Goal: Task Accomplishment & Management: Contribute content

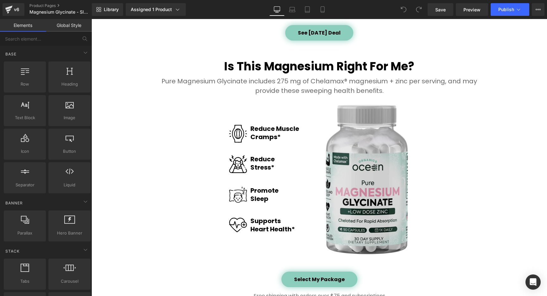
scroll to position [771, 0]
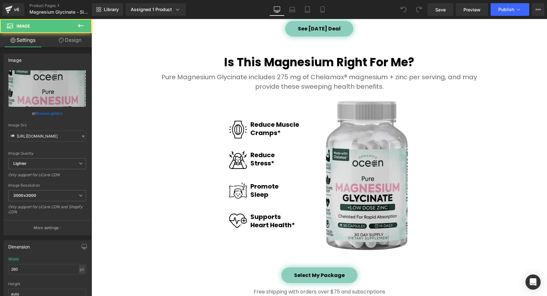
click at [364, 166] on img at bounding box center [367, 175] width 82 height 149
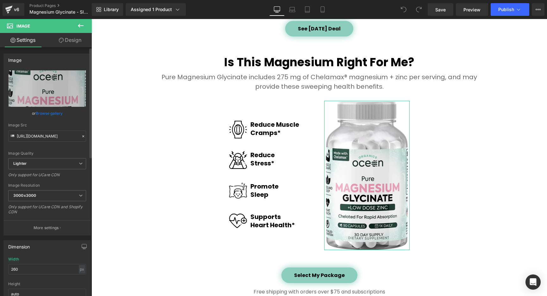
click at [47, 113] on link "Browse gallery" at bounding box center [49, 113] width 27 height 11
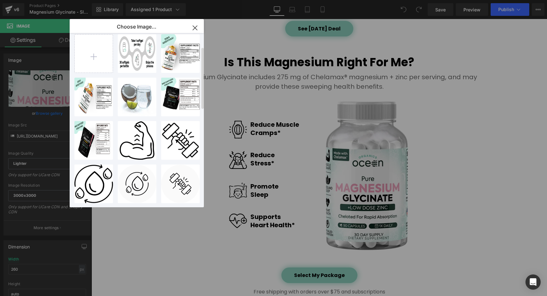
scroll to position [0, 0]
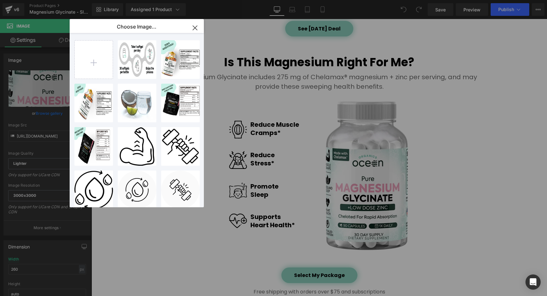
click at [196, 26] on icon "button" at bounding box center [195, 28] width 4 height 4
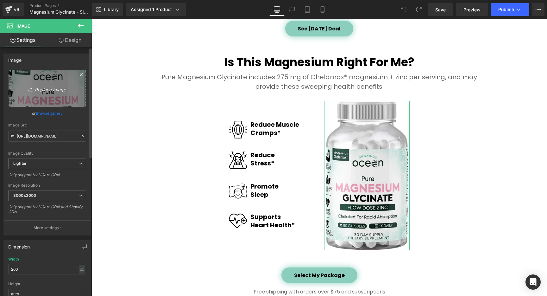
click at [49, 87] on icon "Replace Image" at bounding box center [47, 89] width 51 height 8
type input "C:\fakepath\New V3 - Magnesium - No Shadow crop.webp"
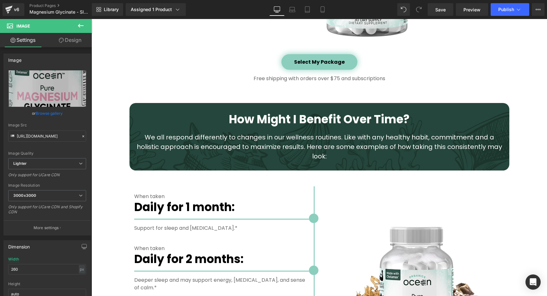
scroll to position [1126, 0]
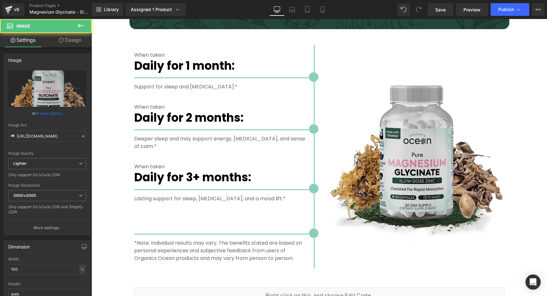
click at [412, 153] on img at bounding box center [414, 156] width 181 height 181
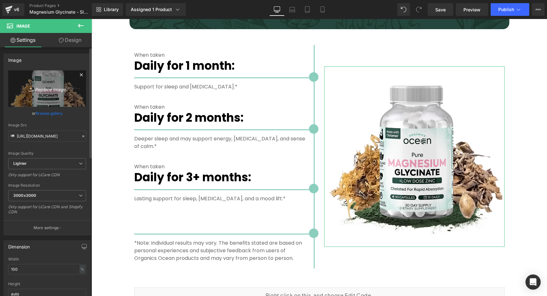
click at [54, 89] on icon "Replace Image" at bounding box center [47, 89] width 51 height 8
type input "C:\fakepath\New V3 - Magnesium 3D.png"
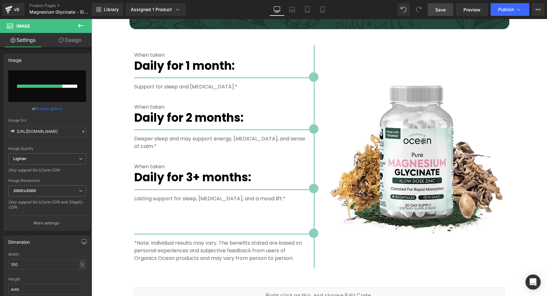
click at [439, 9] on span "Save" at bounding box center [441, 9] width 10 height 7
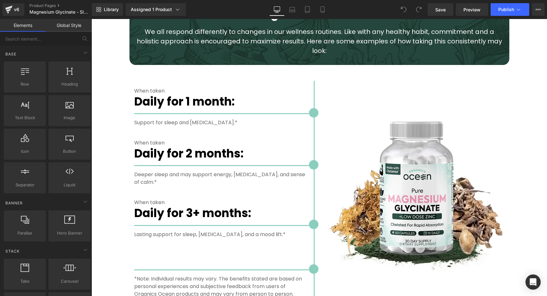
scroll to position [1123, 0]
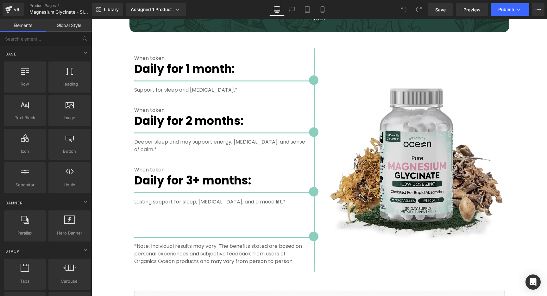
click at [406, 152] on div "Image" at bounding box center [414, 159] width 181 height 181
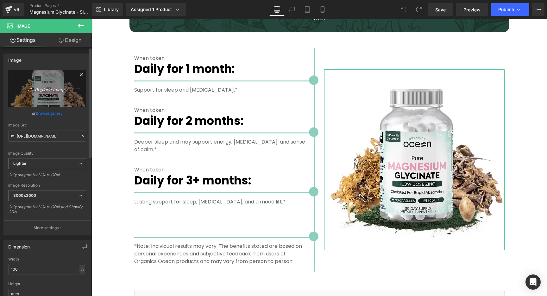
click at [54, 89] on icon "Replace Image" at bounding box center [47, 89] width 51 height 8
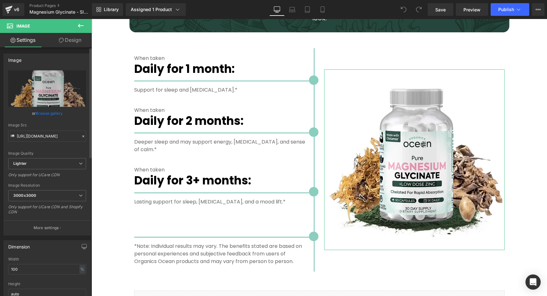
click at [54, 115] on link "Browse gallery" at bounding box center [49, 113] width 27 height 11
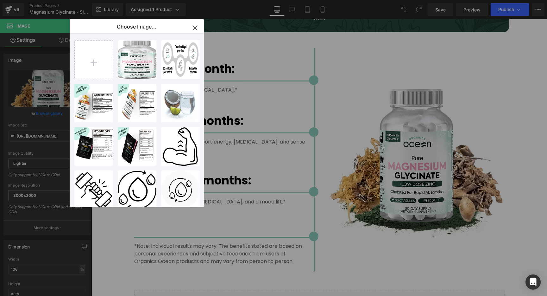
click at [196, 25] on icon "button" at bounding box center [195, 28] width 10 height 10
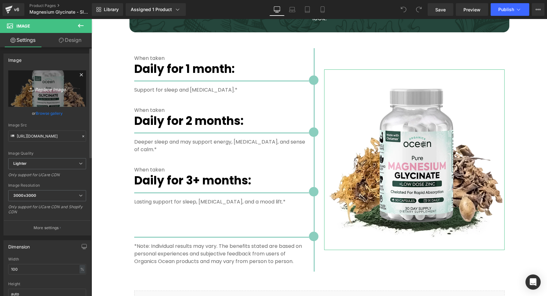
click at [54, 88] on icon "Replace Image" at bounding box center [47, 89] width 51 height 8
type input "C:\fakepath\New V3 - Magnesium 3D.png"
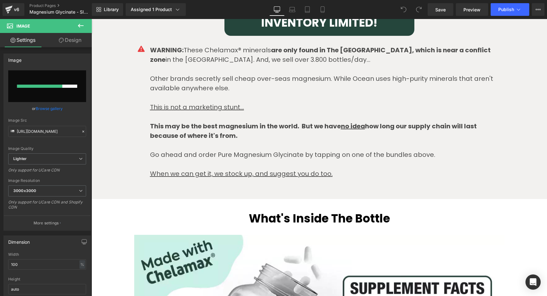
scroll to position [1624, 0]
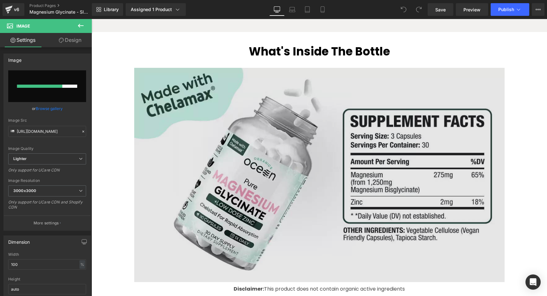
click at [290, 151] on img at bounding box center [319, 175] width 371 height 220
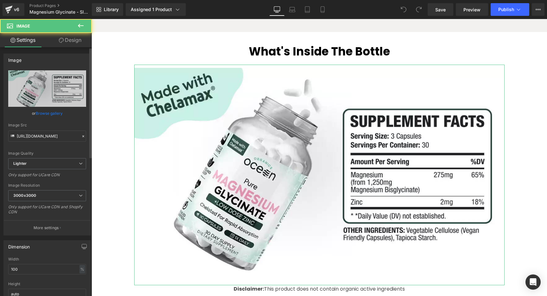
click at [41, 113] on link "Browse gallery" at bounding box center [49, 113] width 27 height 11
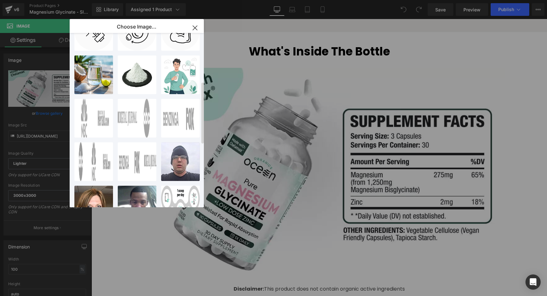
scroll to position [0, 0]
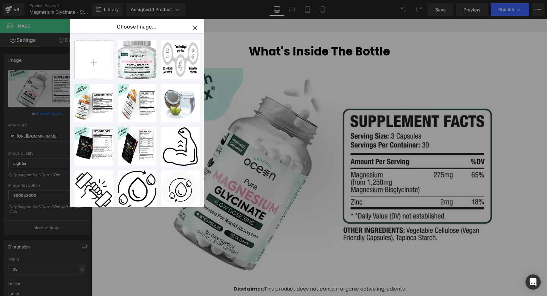
click at [196, 28] on icon "button" at bounding box center [195, 28] width 4 height 4
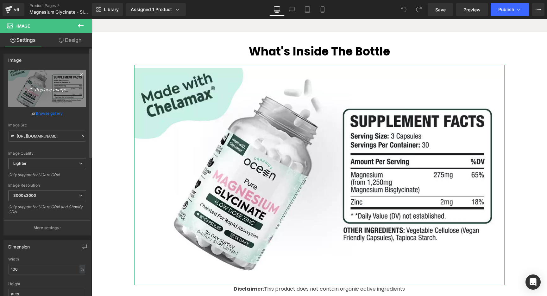
click at [52, 90] on icon "Replace Image" at bounding box center [47, 89] width 51 height 8
type input "C:\fakepath\New V3 - Magnesium - Supliments Desktop.webp"
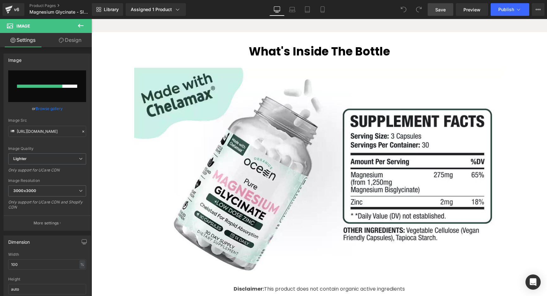
click at [442, 10] on span "Save" at bounding box center [441, 9] width 10 height 7
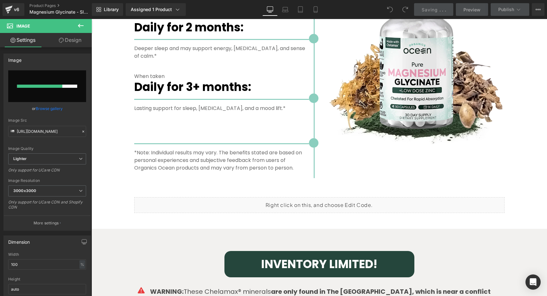
scroll to position [1212, 0]
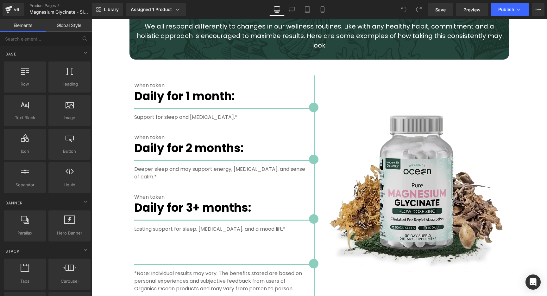
scroll to position [1160, 0]
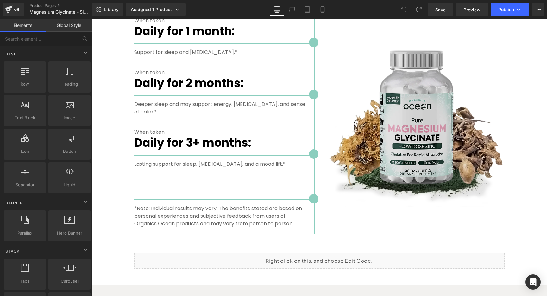
click at [412, 112] on div "Image" at bounding box center [414, 122] width 181 height 181
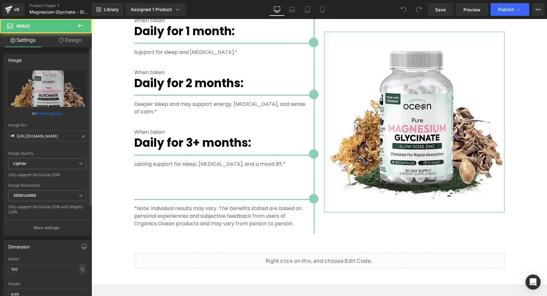
click at [50, 115] on link "Browse gallery" at bounding box center [49, 113] width 27 height 11
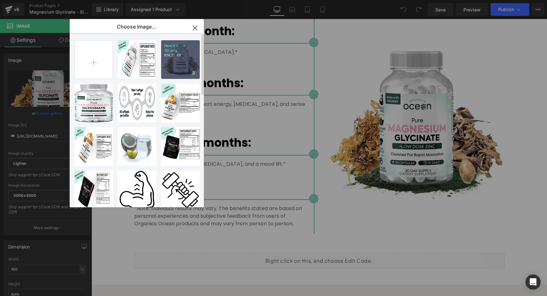
click at [181, 61] on div "New V3 ...m 3D.png 614.37 KB" at bounding box center [180, 59] width 39 height 39
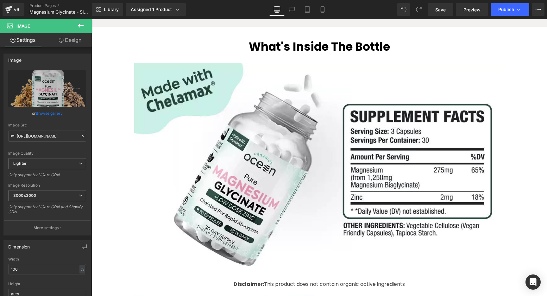
scroll to position [1662, 0]
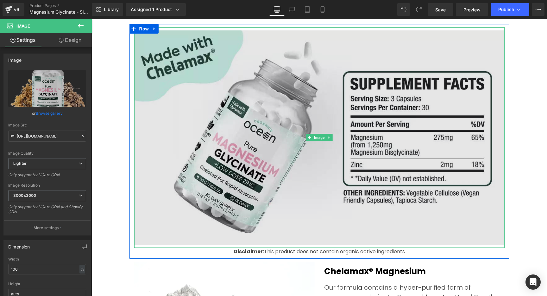
click at [288, 126] on img at bounding box center [319, 137] width 371 height 220
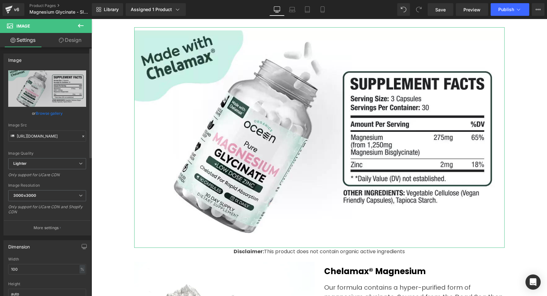
click at [52, 112] on link "Browse gallery" at bounding box center [49, 113] width 27 height 11
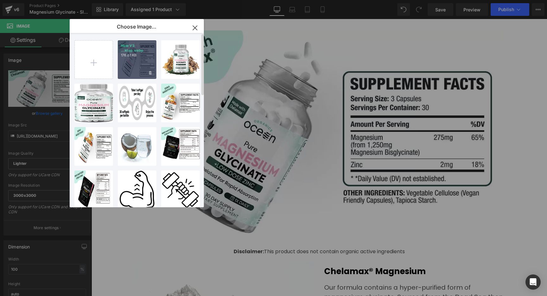
click at [136, 63] on div "New V3 ...ktop.webp 176.81 KB" at bounding box center [137, 59] width 39 height 39
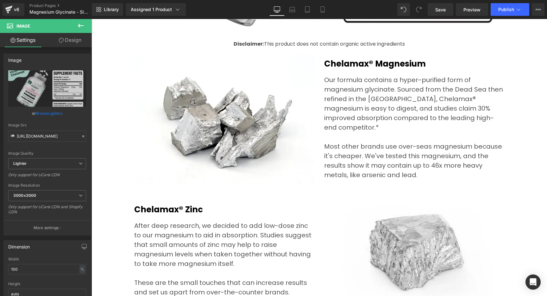
scroll to position [1739, 0]
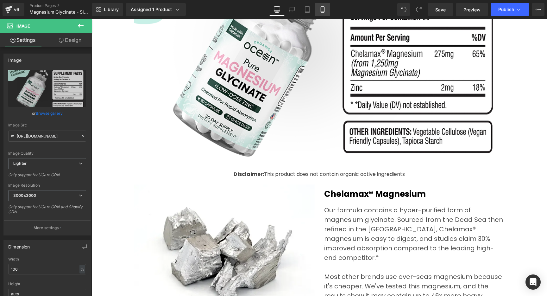
click at [325, 10] on icon at bounding box center [323, 9] width 6 height 6
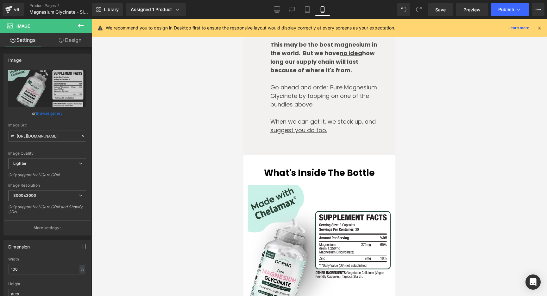
scroll to position [2369, 0]
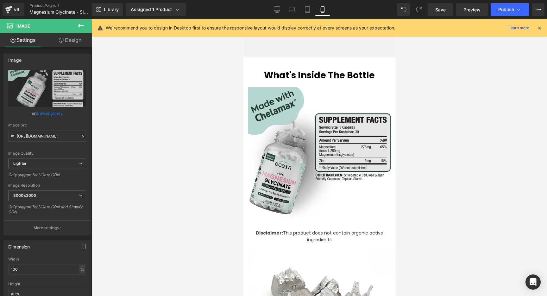
click at [299, 129] on img at bounding box center [319, 158] width 143 height 143
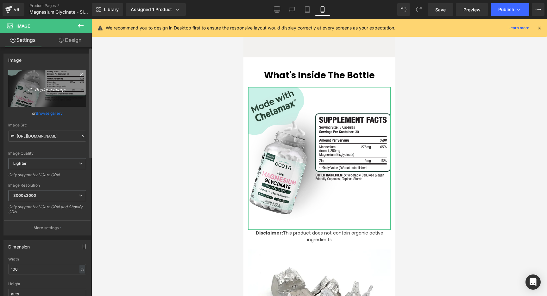
click at [58, 89] on icon "Replace Image" at bounding box center [47, 89] width 51 height 8
type input "C:\fakepath\New V3 - Magnesium - Supliments Mobile.webp"
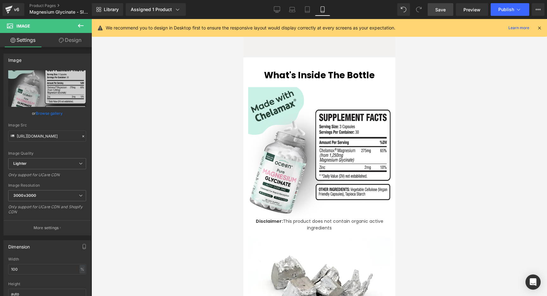
click at [445, 10] on span "Save" at bounding box center [441, 9] width 10 height 7
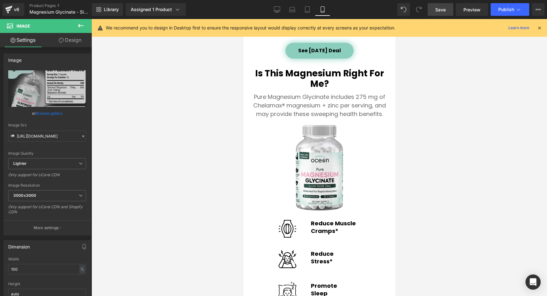
scroll to position [1271, 0]
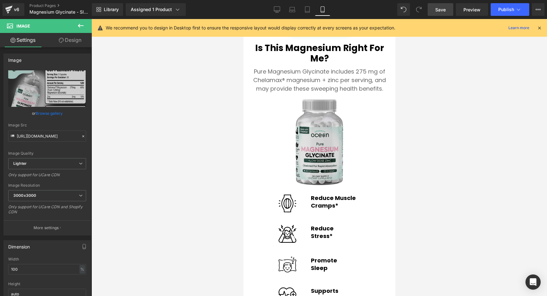
click at [319, 155] on img at bounding box center [320, 142] width 48 height 86
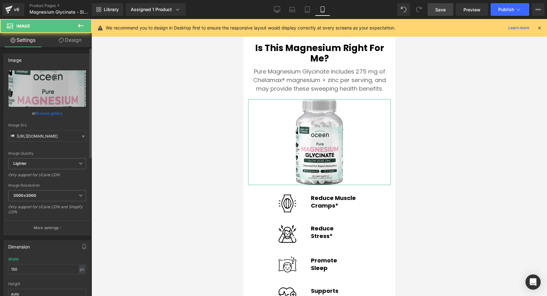
click at [48, 114] on link "Browse gallery" at bounding box center [49, 113] width 27 height 11
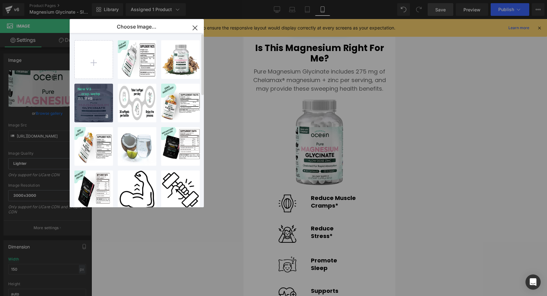
click at [95, 102] on div "New V3 ...crop.webp 155.11 KB" at bounding box center [93, 103] width 39 height 39
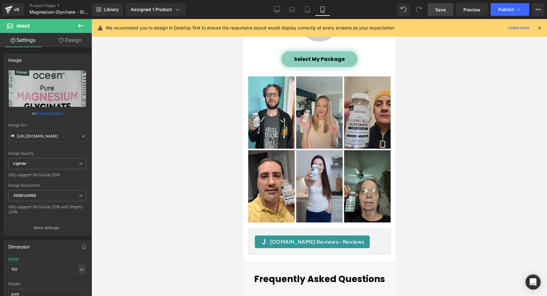
scroll to position [3462, 0]
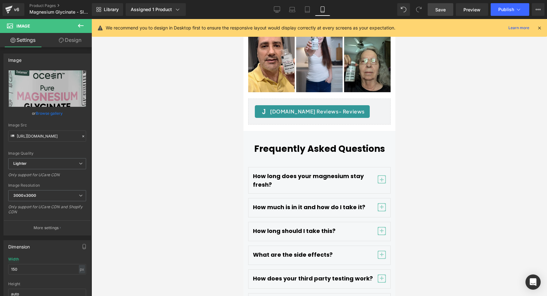
click at [445, 9] on span "Save" at bounding box center [441, 9] width 10 height 7
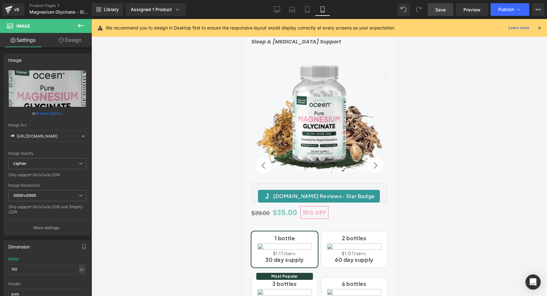
scroll to position [0, 0]
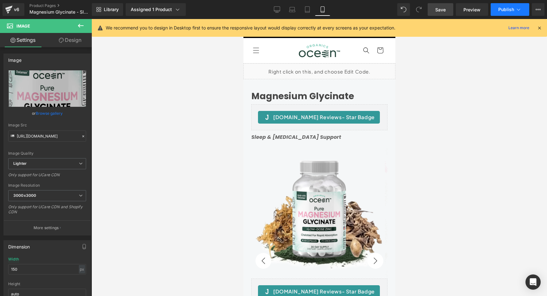
click at [517, 10] on icon at bounding box center [519, 9] width 6 height 6
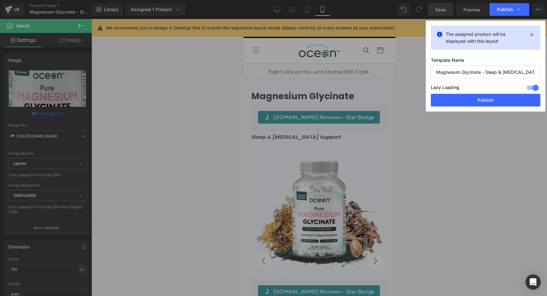
click at [486, 102] on button "Publish" at bounding box center [486, 100] width 110 height 13
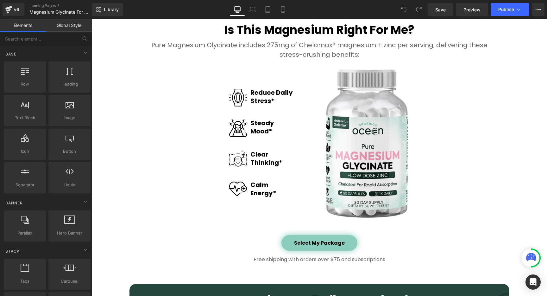
scroll to position [911, 0]
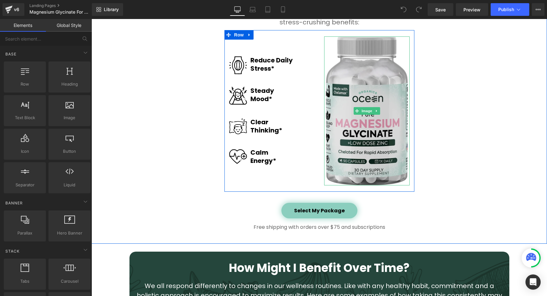
click at [347, 124] on img at bounding box center [367, 110] width 82 height 149
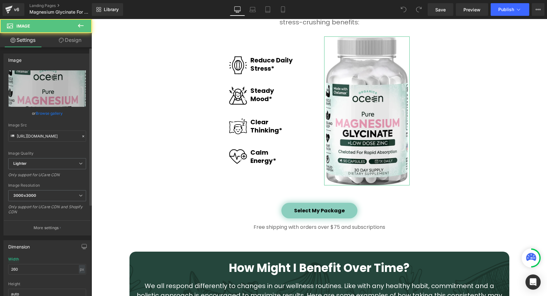
click at [54, 114] on link "Browse gallery" at bounding box center [49, 113] width 27 height 11
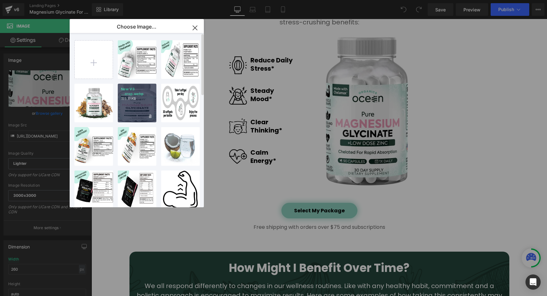
click at [134, 105] on div "New V3 ...crop.webp 155.11 KB" at bounding box center [137, 103] width 39 height 39
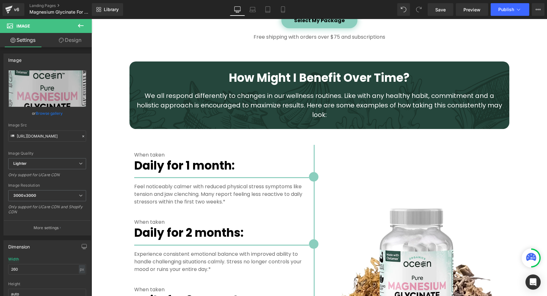
scroll to position [1275, 0]
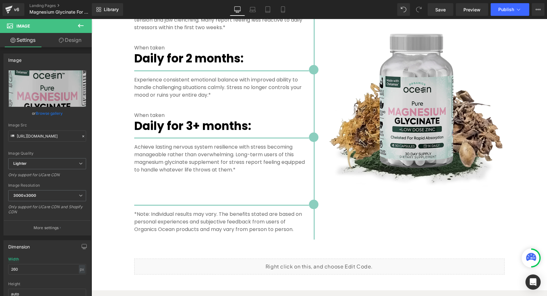
click at [391, 118] on img at bounding box center [414, 105] width 181 height 181
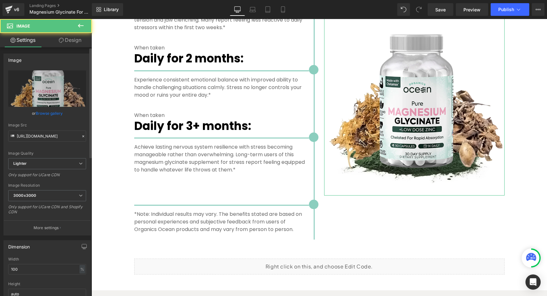
click at [39, 112] on link "Browse gallery" at bounding box center [49, 113] width 27 height 11
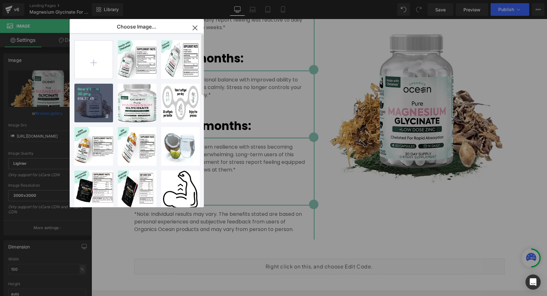
click at [99, 102] on div "New V3 ...m 3D.png 614.37 KB" at bounding box center [93, 103] width 39 height 39
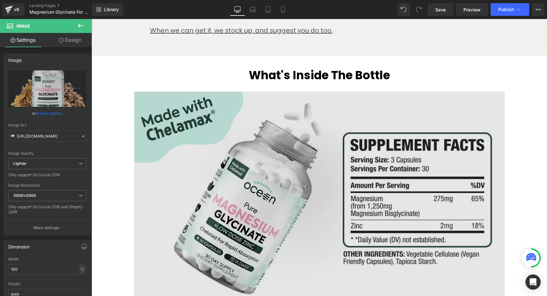
scroll to position [1819, 0]
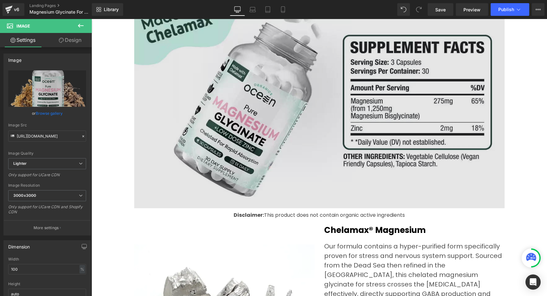
click at [311, 104] on img at bounding box center [319, 101] width 371 height 220
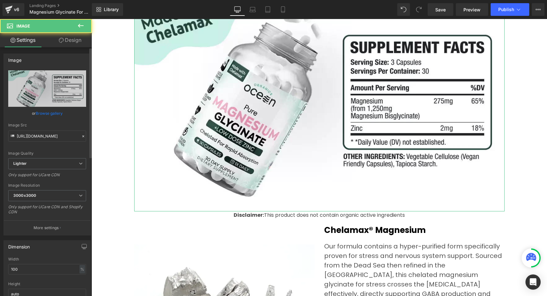
click at [56, 113] on link "Browse gallery" at bounding box center [49, 113] width 27 height 11
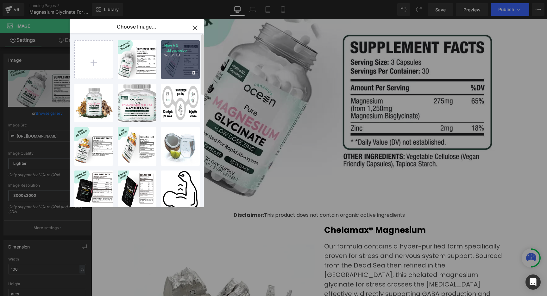
drag, startPoint x: 182, startPoint y: 63, endPoint x: 88, endPoint y: 47, distance: 95.5
click at [182, 63] on div "New V3 ...ktop.webp 176.81 KB" at bounding box center [180, 59] width 39 height 39
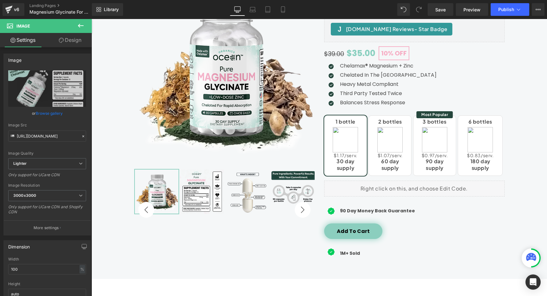
scroll to position [17, 0]
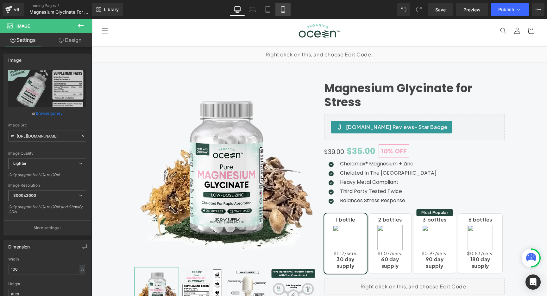
drag, startPoint x: 284, startPoint y: 10, endPoint x: 21, endPoint y: 47, distance: 265.5
click at [284, 10] on icon at bounding box center [283, 9] width 6 height 6
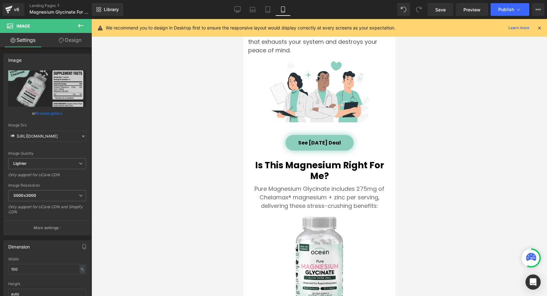
scroll to position [1369, 0]
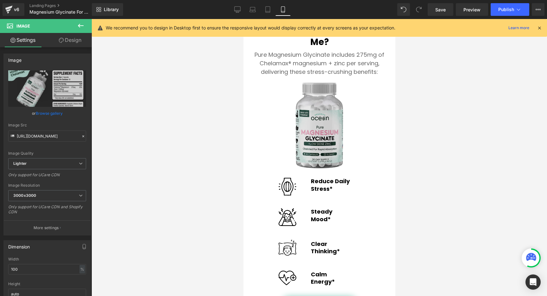
click at [310, 135] on div "Image" at bounding box center [319, 125] width 143 height 86
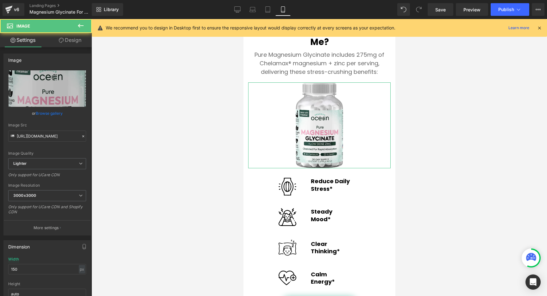
drag, startPoint x: 54, startPoint y: 113, endPoint x: 164, endPoint y: 130, distance: 111.4
click at [54, 113] on link "Browse gallery" at bounding box center [49, 113] width 27 height 11
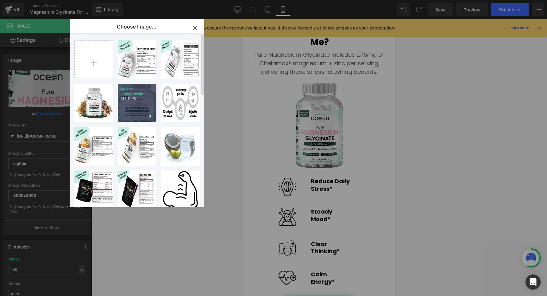
click at [142, 100] on p "155.11 KB" at bounding box center [137, 98] width 32 height 5
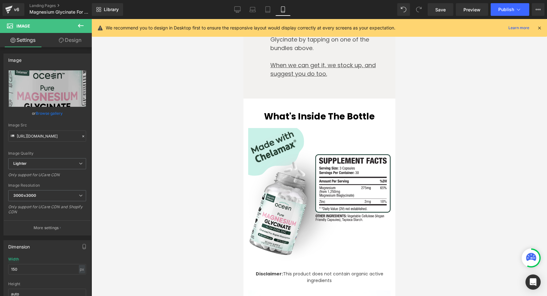
scroll to position [2500, 0]
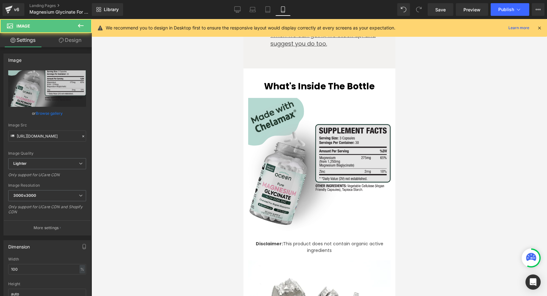
click at [329, 137] on img at bounding box center [319, 169] width 143 height 143
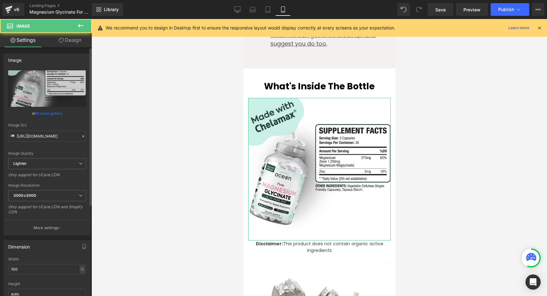
click at [57, 115] on link "Browse gallery" at bounding box center [49, 113] width 27 height 11
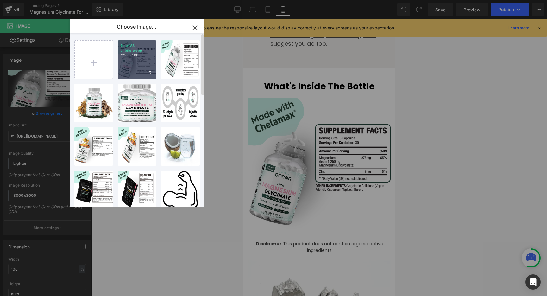
click at [135, 60] on div "New V3 ...bile.webp 338.87 KB" at bounding box center [137, 59] width 39 height 39
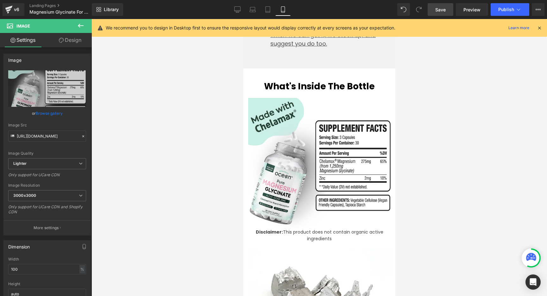
click at [444, 9] on span "Save" at bounding box center [441, 9] width 10 height 7
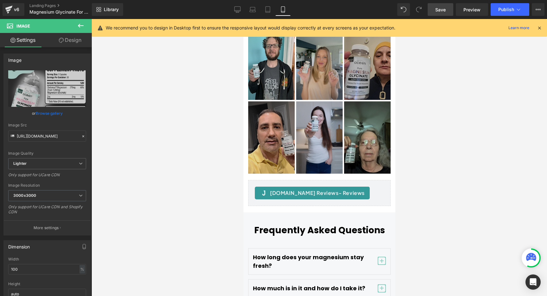
scroll to position [3603, 0]
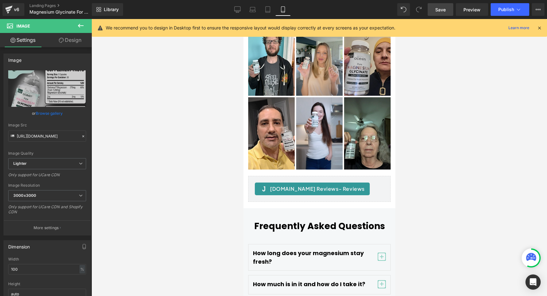
click at [447, 8] on link "Save" at bounding box center [441, 9] width 26 height 13
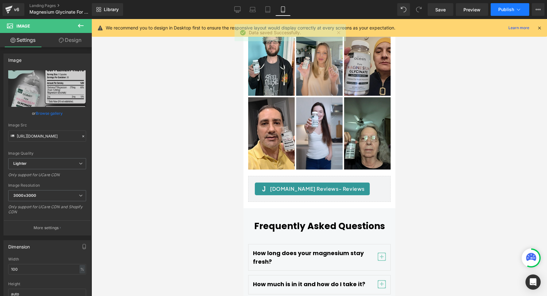
click at [521, 11] on icon at bounding box center [519, 9] width 6 height 6
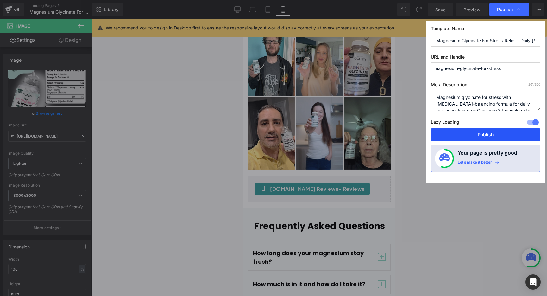
click at [483, 136] on button "Publish" at bounding box center [486, 134] width 110 height 13
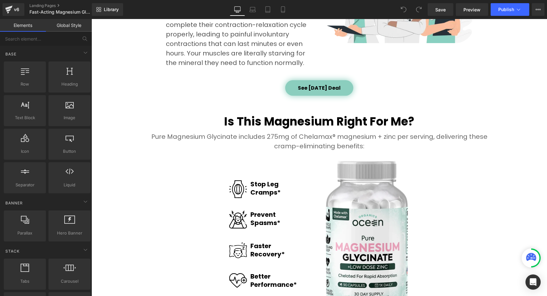
scroll to position [949, 0]
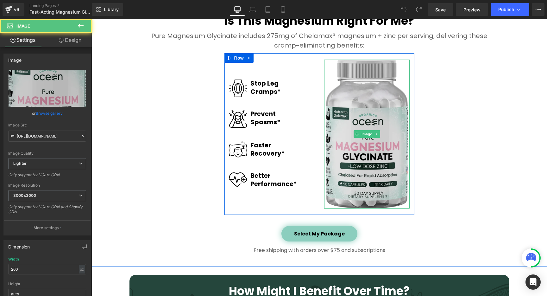
click at [361, 145] on img at bounding box center [367, 134] width 82 height 149
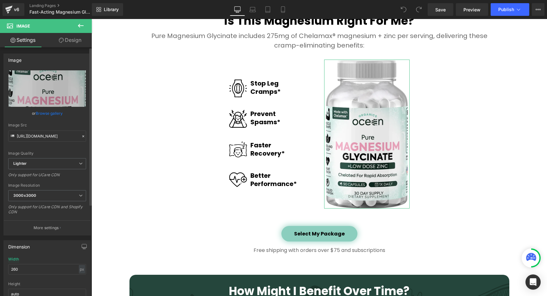
click at [40, 114] on link "Browse gallery" at bounding box center [49, 113] width 27 height 11
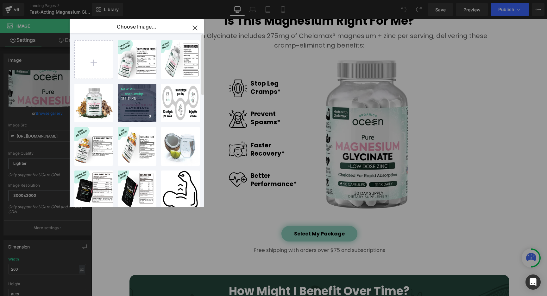
click at [141, 105] on div "New V3 ...crop.webp 155.11 KB" at bounding box center [137, 103] width 39 height 39
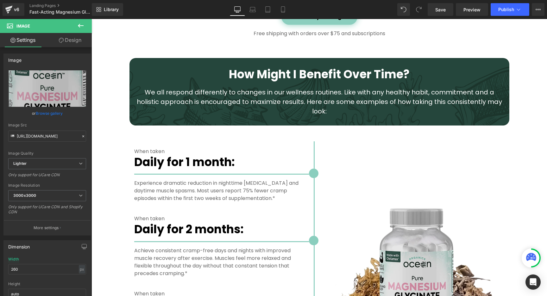
scroll to position [1296, 0]
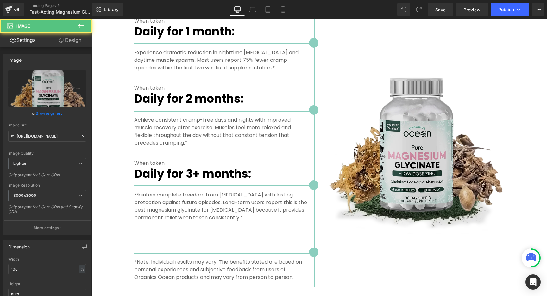
click at [394, 129] on img at bounding box center [414, 149] width 181 height 181
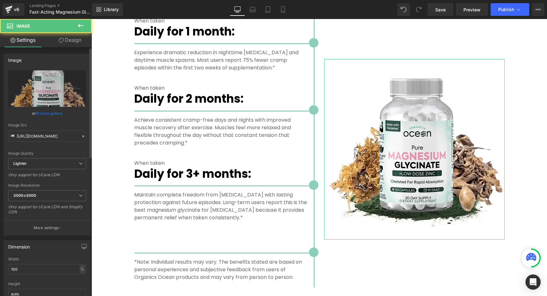
click at [51, 113] on link "Browse gallery" at bounding box center [49, 113] width 27 height 11
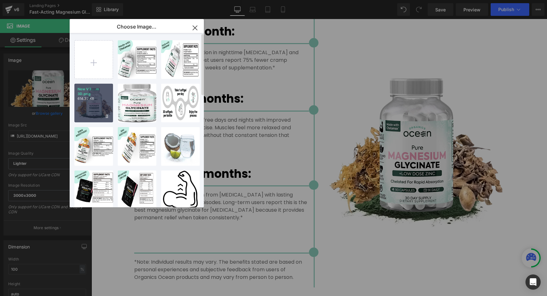
click at [99, 104] on div "New V3 ...m 3D.png 614.37 KB" at bounding box center [93, 103] width 39 height 39
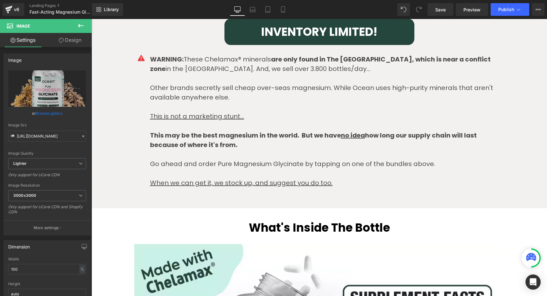
scroll to position [1797, 0]
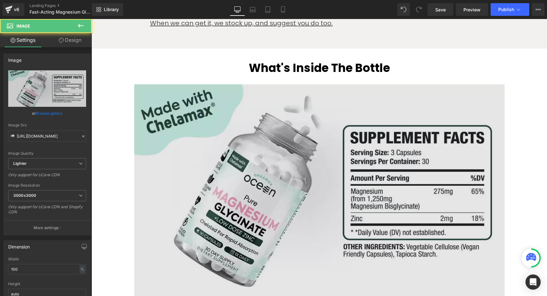
click at [307, 155] on img at bounding box center [319, 191] width 371 height 220
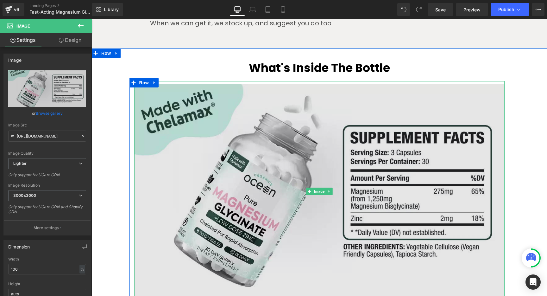
click at [217, 105] on img at bounding box center [319, 191] width 371 height 220
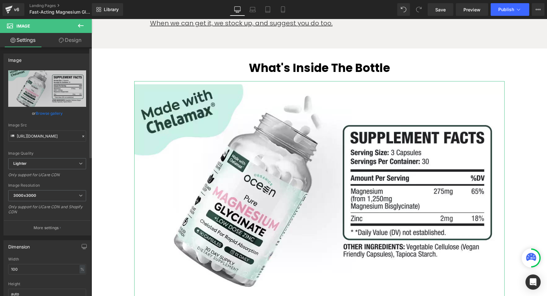
click at [47, 112] on link "Browse gallery" at bounding box center [49, 113] width 27 height 11
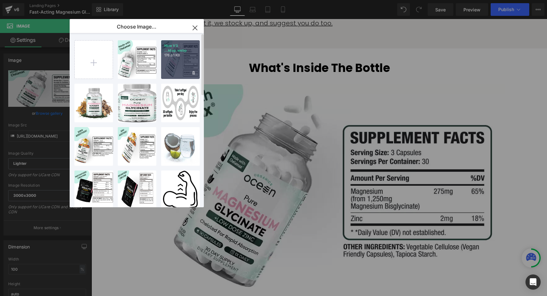
click at [182, 62] on div "New V3 ...ktop.webp 176.81 KB" at bounding box center [180, 59] width 39 height 39
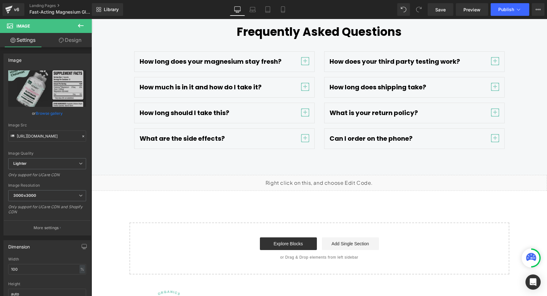
scroll to position [3104, 0]
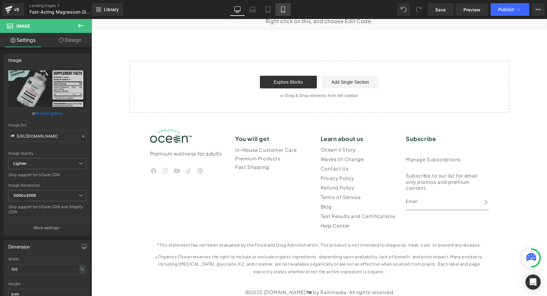
click at [282, 11] on icon at bounding box center [283, 9] width 6 height 6
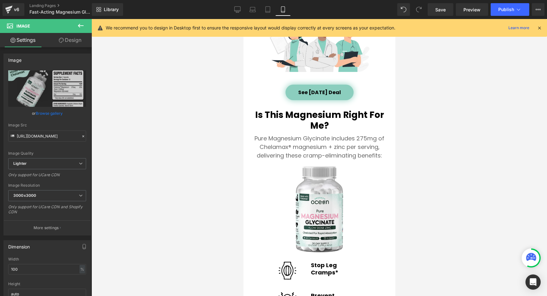
scroll to position [1506, 0]
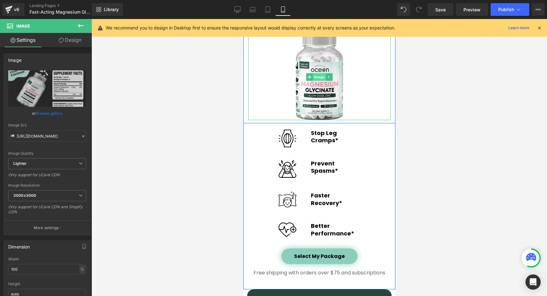
click at [314, 76] on span "Image" at bounding box center [319, 77] width 13 height 8
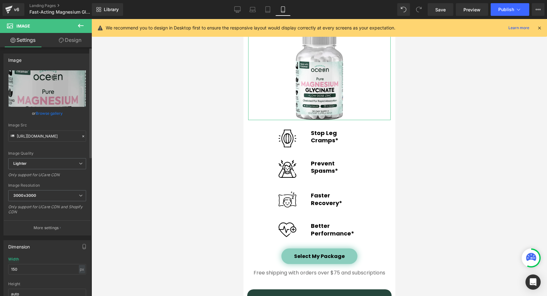
click at [48, 113] on link "Browse gallery" at bounding box center [49, 113] width 27 height 11
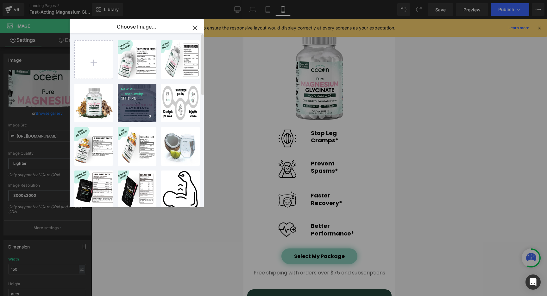
click at [134, 106] on div "New V3 ...crop.webp 155.11 KB" at bounding box center [137, 103] width 39 height 39
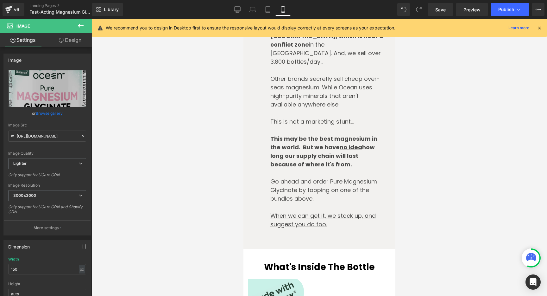
scroll to position [2607, 0]
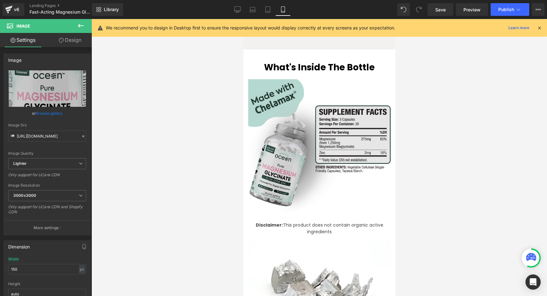
click at [326, 150] on img at bounding box center [319, 150] width 143 height 143
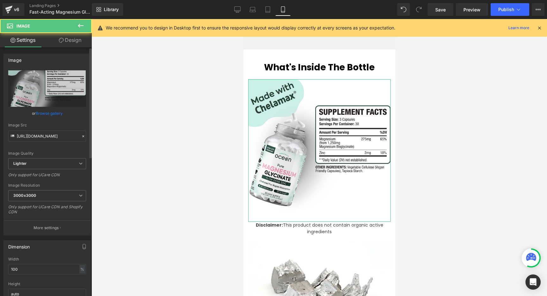
click at [53, 112] on link "Browse gallery" at bounding box center [49, 113] width 27 height 11
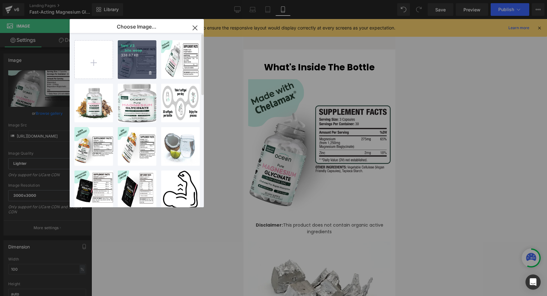
click at [145, 71] on div "New V3 ...bile.webp 338.87 KB" at bounding box center [137, 59] width 39 height 39
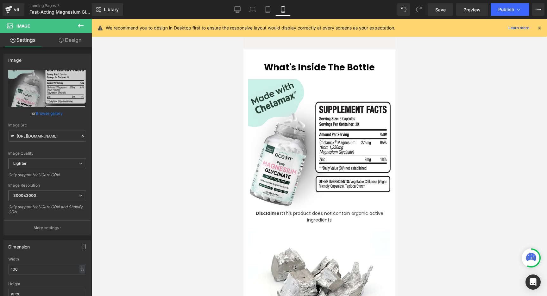
drag, startPoint x: 164, startPoint y: 142, endPoint x: 206, endPoint y: 153, distance: 43.3
click at [164, 142] on div at bounding box center [320, 157] width 456 height 277
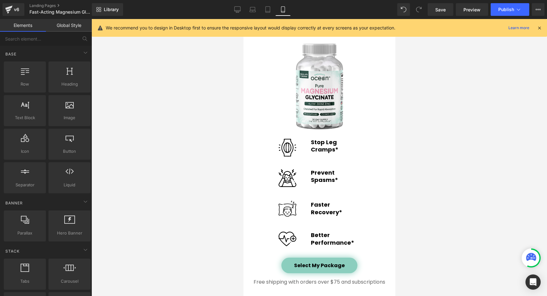
scroll to position [1595, 0]
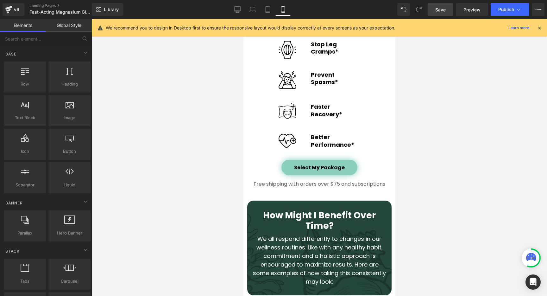
click at [453, 13] on link "Save" at bounding box center [441, 9] width 26 height 13
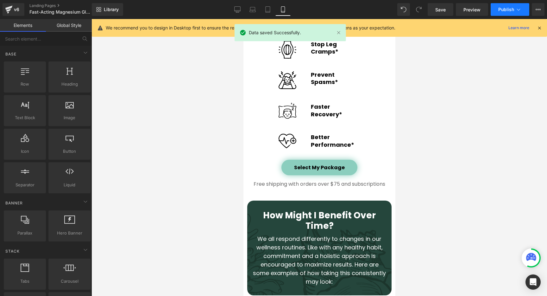
click at [519, 12] on icon at bounding box center [519, 9] width 6 height 6
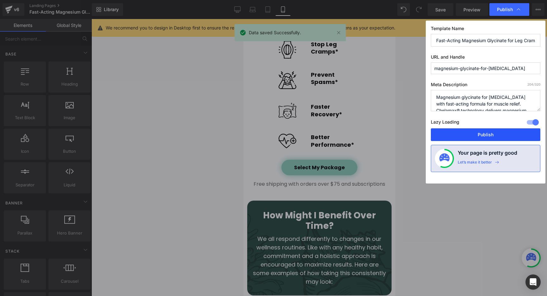
click at [469, 134] on button "Publish" at bounding box center [486, 134] width 110 height 13
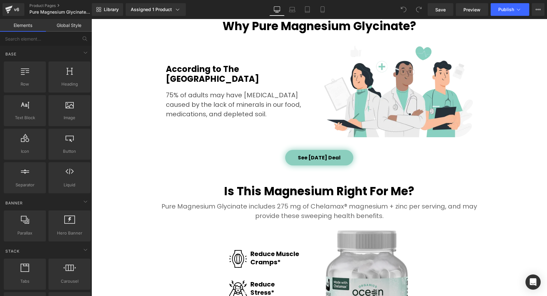
scroll to position [735, 0]
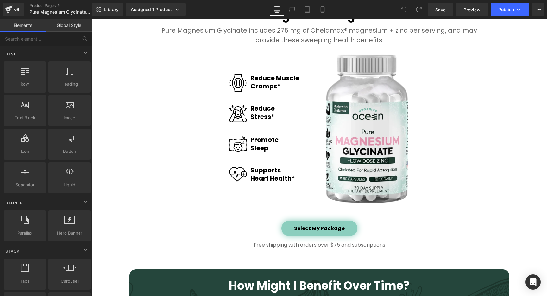
click at [375, 125] on div "Image" at bounding box center [367, 128] width 86 height 149
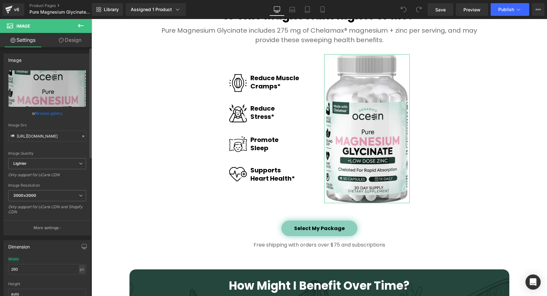
click at [47, 114] on link "Browse gallery" at bounding box center [49, 113] width 27 height 11
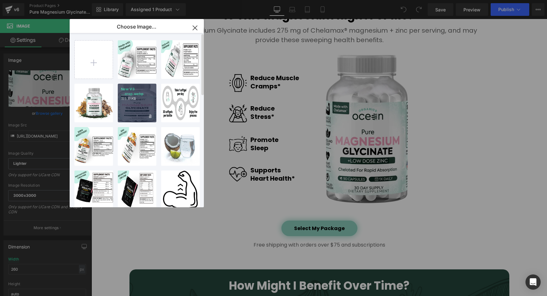
click at [139, 103] on div "New V3 ...crop.webp 155.11 KB" at bounding box center [137, 103] width 39 height 39
type input "https://ucarecdn.com/8f626859-def6-43e4-a697-5fd2c2b60bd5/-/format/auto/-/previ…"
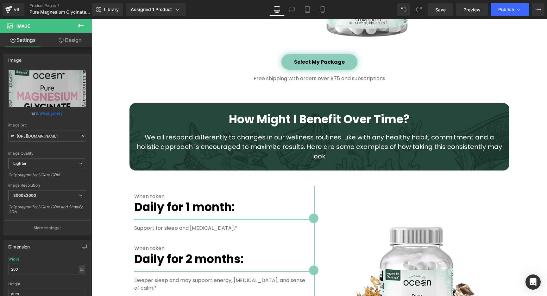
scroll to position [993, 0]
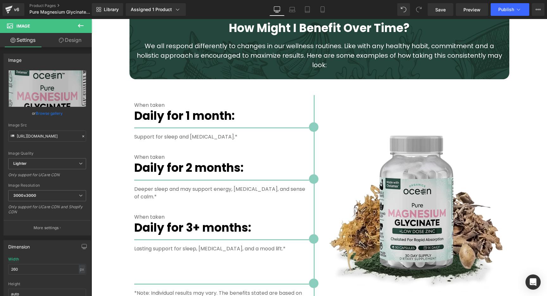
click at [412, 183] on img at bounding box center [414, 207] width 181 height 181
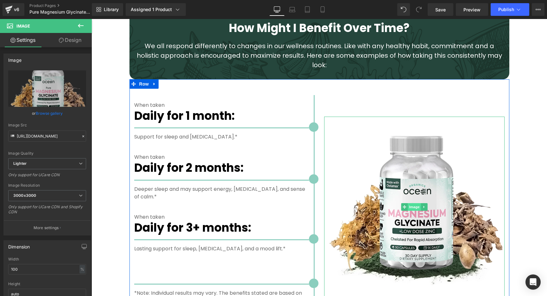
click at [412, 203] on span "Image" at bounding box center [414, 207] width 13 height 8
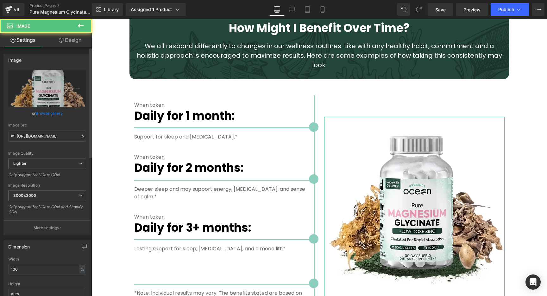
click at [57, 114] on link "Browse gallery" at bounding box center [49, 113] width 27 height 11
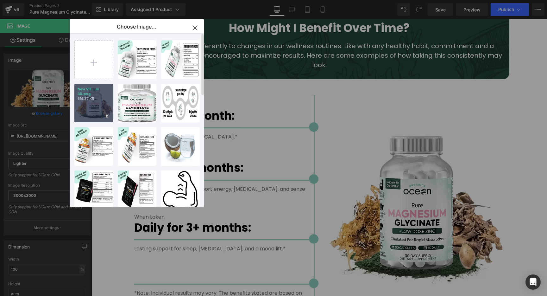
drag, startPoint x: 8, startPoint y: 83, endPoint x: 100, endPoint y: 102, distance: 93.8
click at [100, 102] on div "New V3 ...m 3D.png 614.37 KB" at bounding box center [93, 103] width 39 height 39
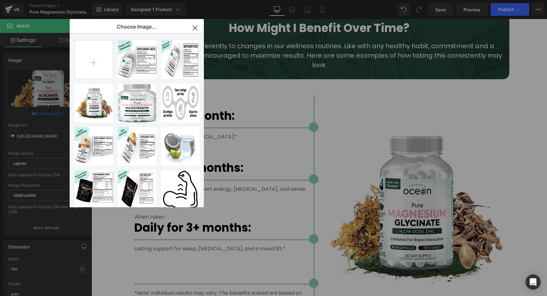
type input "[URL][DOMAIN_NAME]"
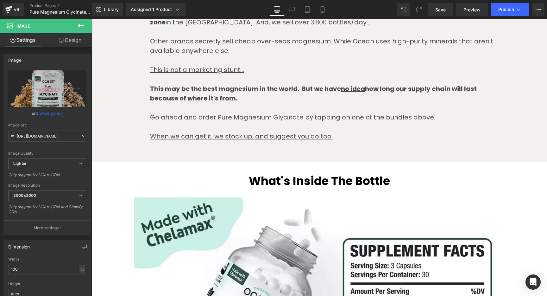
scroll to position [1585, 0]
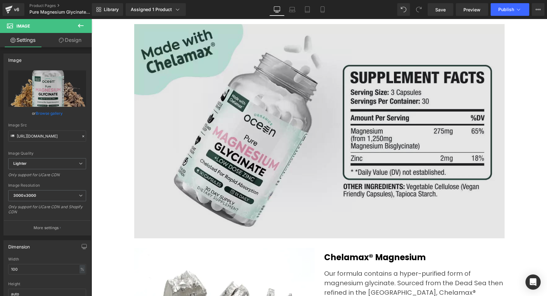
click at [300, 143] on img at bounding box center [319, 131] width 371 height 220
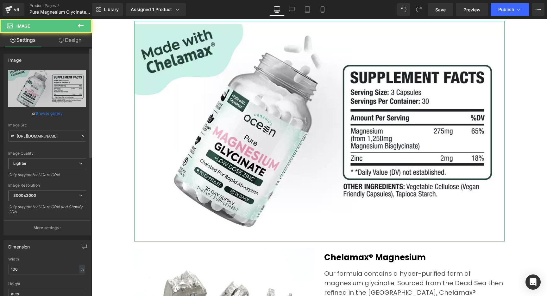
click at [49, 115] on link "Browse gallery" at bounding box center [49, 113] width 27 height 11
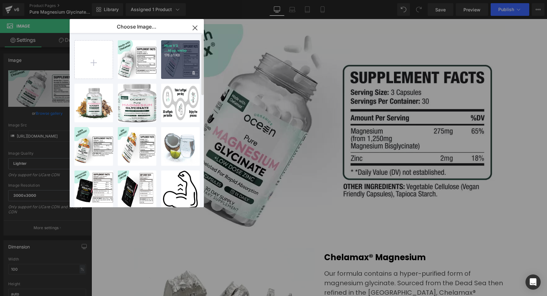
click at [177, 57] on p "176.81 KB" at bounding box center [180, 55] width 32 height 5
type input "[URL][DOMAIN_NAME]"
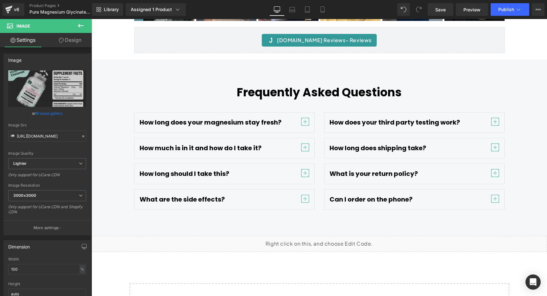
scroll to position [2576, 0]
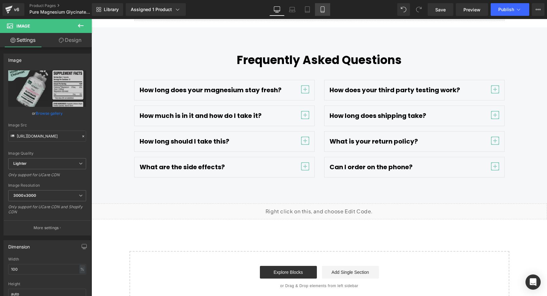
click at [319, 10] on link "Mobile" at bounding box center [322, 9] width 15 height 13
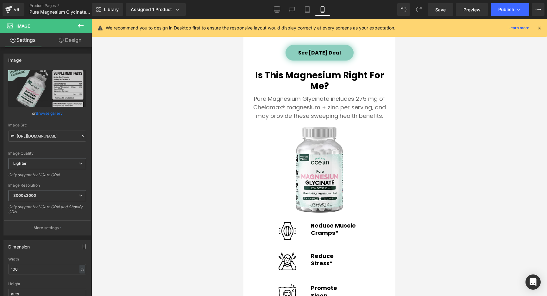
scroll to position [1067, 0]
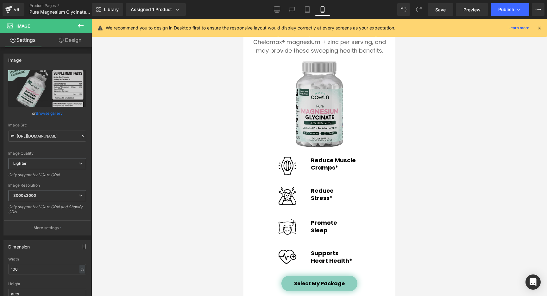
click at [315, 122] on img at bounding box center [320, 104] width 48 height 86
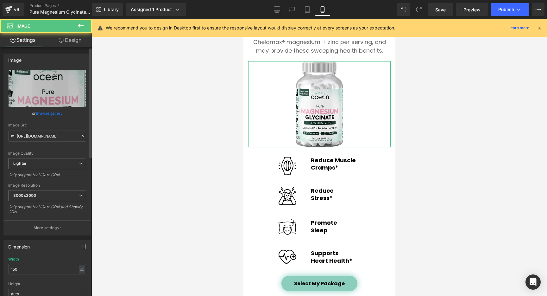
click at [50, 115] on link "Browse gallery" at bounding box center [49, 113] width 27 height 11
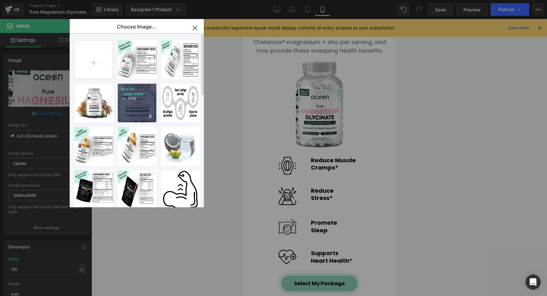
click at [131, 103] on div "New V3 ...crop.webp 155.11 KB" at bounding box center [137, 103] width 39 height 39
type input "[URL][DOMAIN_NAME]"
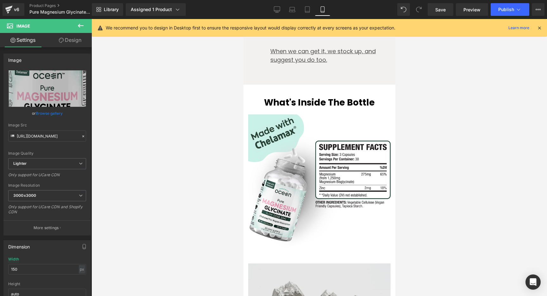
scroll to position [2164, 0]
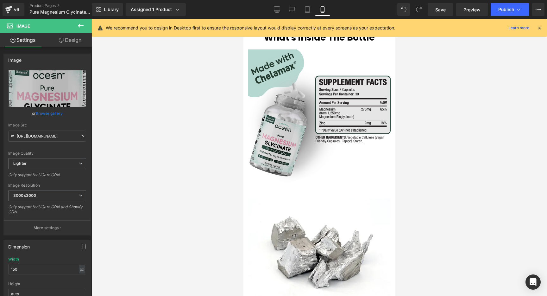
click at [303, 134] on img at bounding box center [319, 120] width 143 height 143
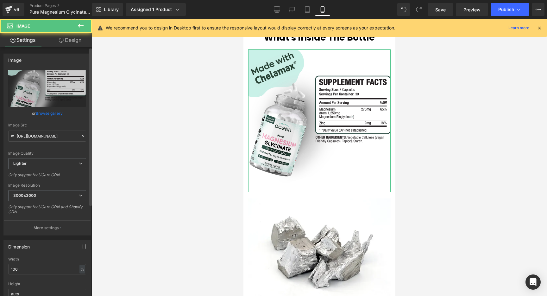
click at [56, 113] on link "Browse gallery" at bounding box center [49, 113] width 27 height 11
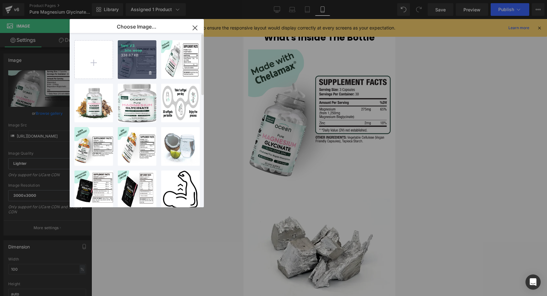
click at [131, 67] on div "New V3 ...bile.webp 338.87 KB" at bounding box center [137, 59] width 39 height 39
type input "https://ucarecdn.com/68af8725-28d8-4dab-8a9f-68b0d3fa9f0c/-/format/auto/-/previ…"
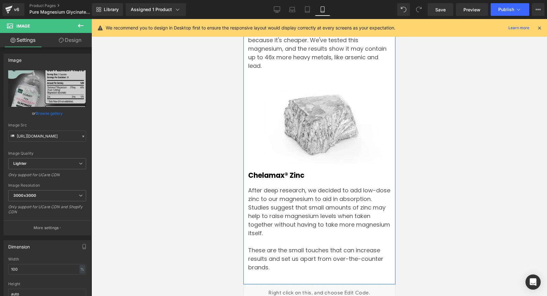
scroll to position [2664, 0]
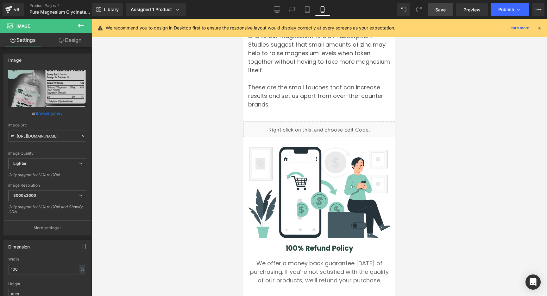
click at [438, 9] on span "Save" at bounding box center [441, 9] width 10 height 7
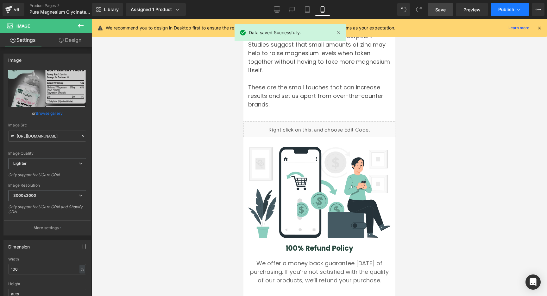
click at [519, 11] on icon at bounding box center [519, 9] width 6 height 6
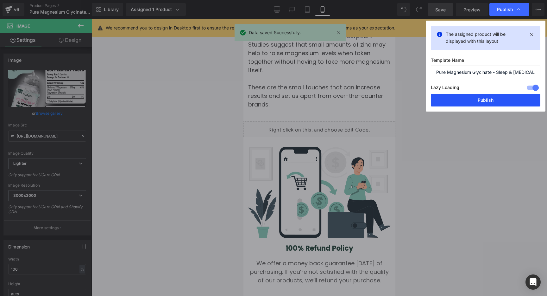
click at [478, 100] on button "Publish" at bounding box center [486, 100] width 110 height 13
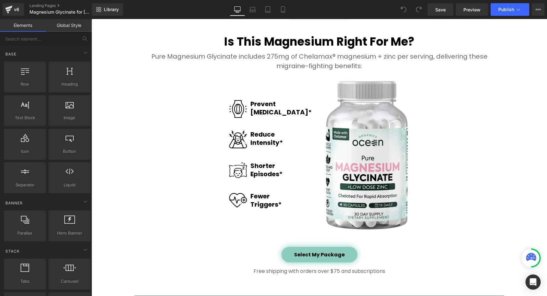
scroll to position [1013, 0]
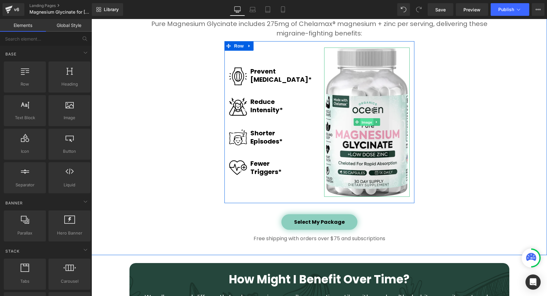
click at [363, 118] on span "Image" at bounding box center [367, 122] width 13 height 8
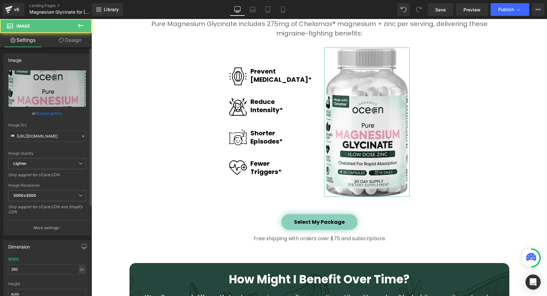
click at [57, 113] on link "Browse gallery" at bounding box center [49, 113] width 27 height 11
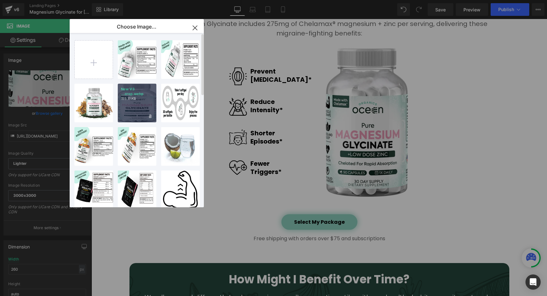
click at [140, 114] on div "New V3 ...crop.webp 155.11 KB" at bounding box center [137, 103] width 39 height 39
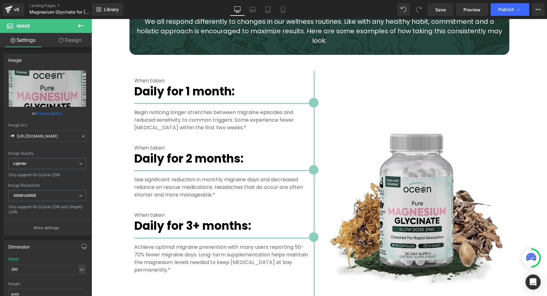
scroll to position [1387, 0]
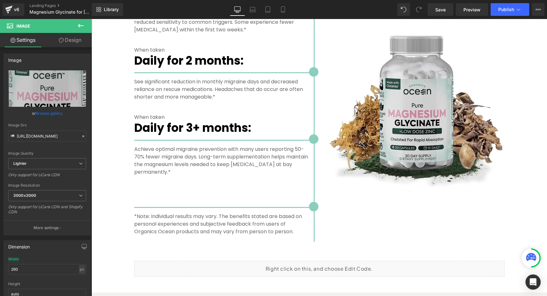
click at [411, 89] on img at bounding box center [414, 107] width 181 height 181
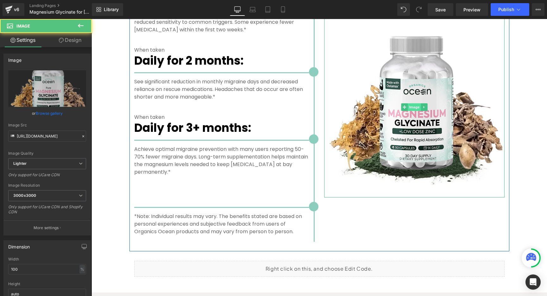
click at [412, 103] on span "Image" at bounding box center [414, 107] width 13 height 8
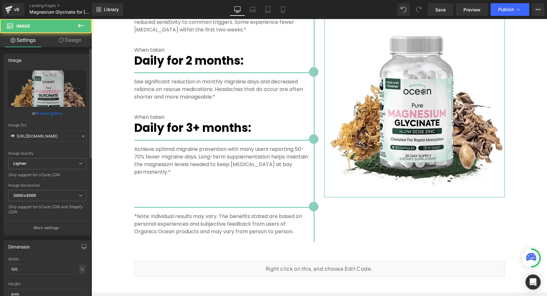
click at [55, 112] on link "Browse gallery" at bounding box center [49, 113] width 27 height 11
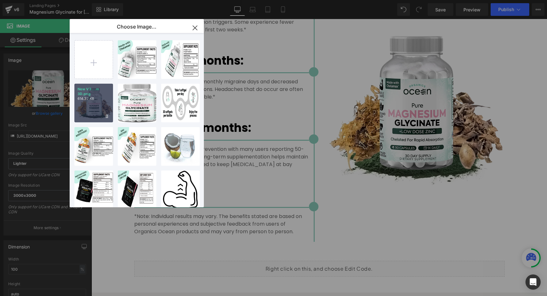
click at [97, 105] on div "New V3 ...m 3D.png 614.37 KB" at bounding box center [93, 103] width 39 height 39
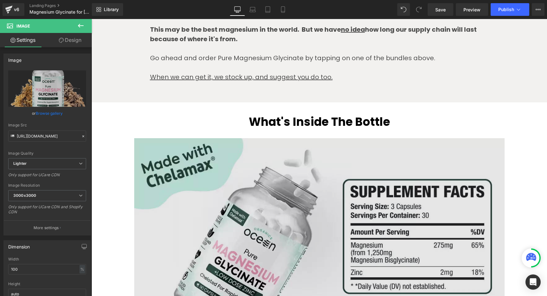
scroll to position [1923, 0]
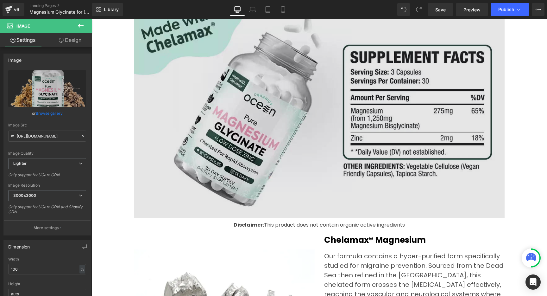
click at [310, 97] on img at bounding box center [319, 111] width 371 height 220
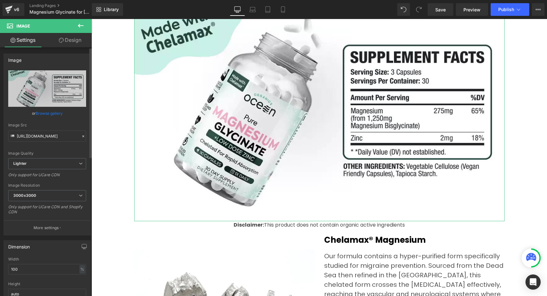
click at [44, 113] on link "Browse gallery" at bounding box center [49, 113] width 27 height 11
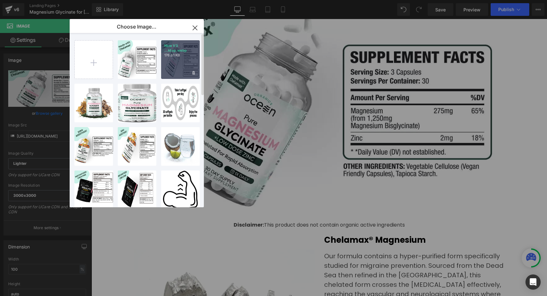
click at [172, 62] on div "New V3 ...ktop.webp 176.81 KB" at bounding box center [180, 59] width 39 height 39
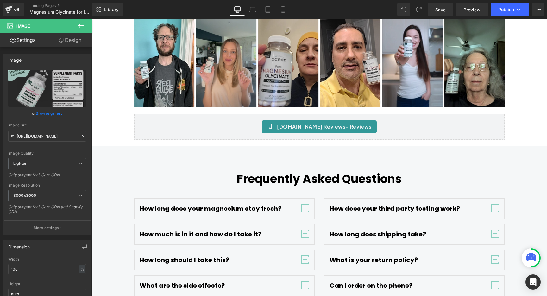
scroll to position [2948, 0]
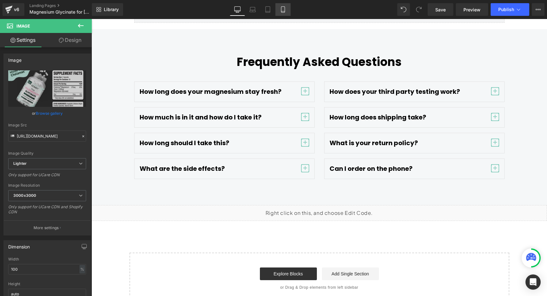
click at [282, 10] on icon at bounding box center [282, 10] width 3 height 6
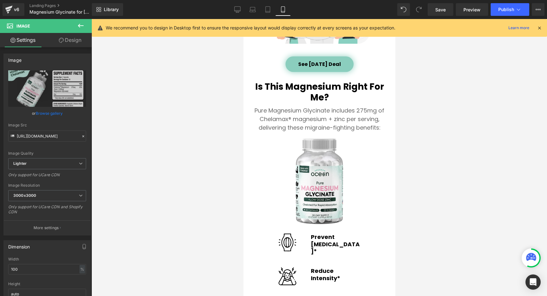
scroll to position [1454, 0]
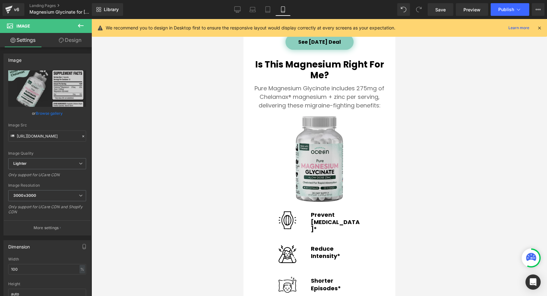
click at [306, 144] on img at bounding box center [320, 159] width 48 height 86
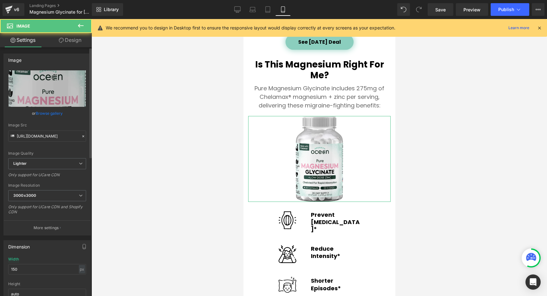
click at [56, 114] on link "Browse gallery" at bounding box center [49, 113] width 27 height 11
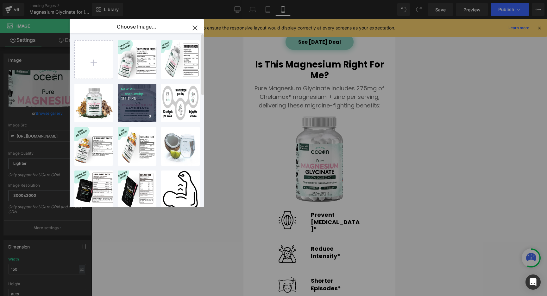
click at [139, 103] on div "New V3 ...crop.webp 155.11 KB" at bounding box center [137, 103] width 39 height 39
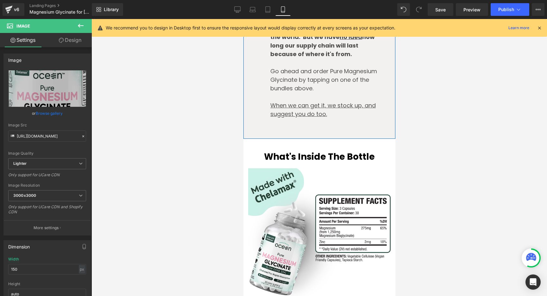
scroll to position [2617, 0]
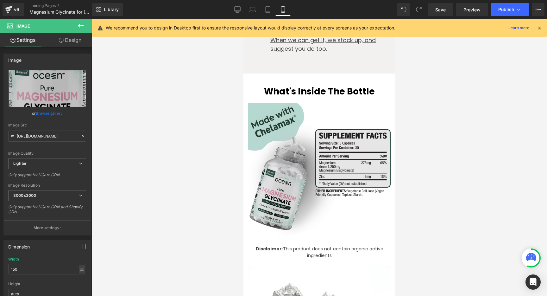
click at [297, 136] on img at bounding box center [319, 174] width 143 height 143
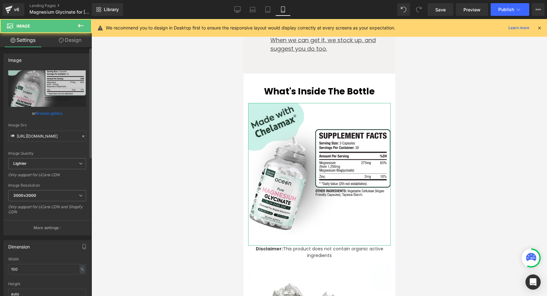
click at [49, 112] on link "Browse gallery" at bounding box center [49, 113] width 27 height 11
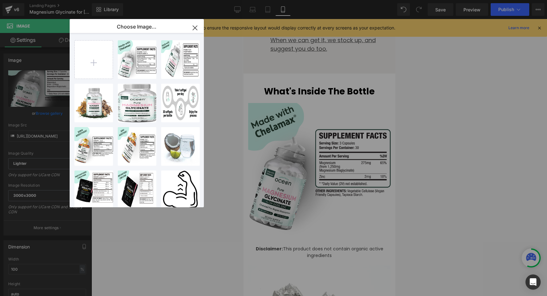
click at [0, 0] on div "New V3 ...bile.webp 338.87 KB" at bounding box center [0, 0] width 0 height 0
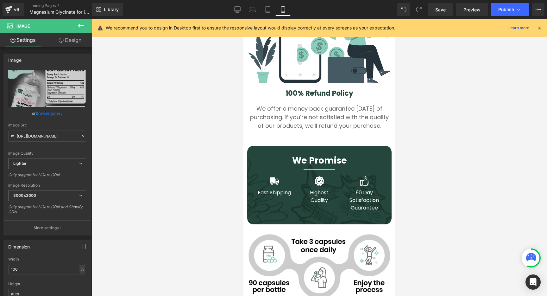
scroll to position [3439, 0]
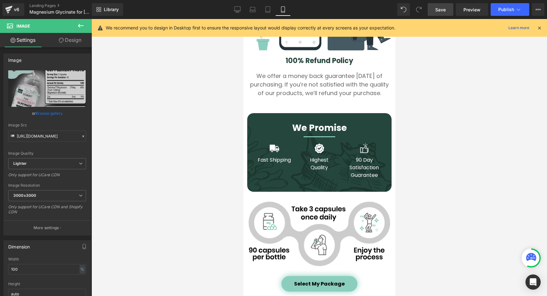
click at [445, 12] on span "Save" at bounding box center [441, 9] width 10 height 7
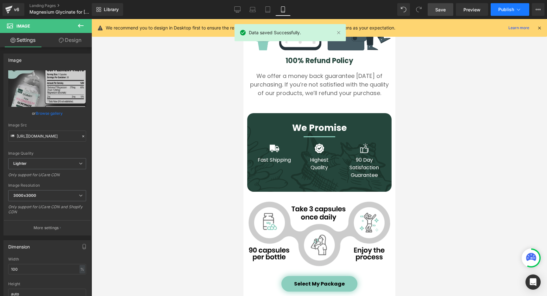
click at [520, 10] on icon at bounding box center [519, 9] width 6 height 6
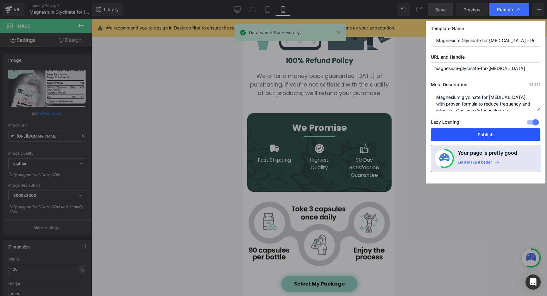
click at [481, 133] on button "Publish" at bounding box center [486, 134] width 110 height 13
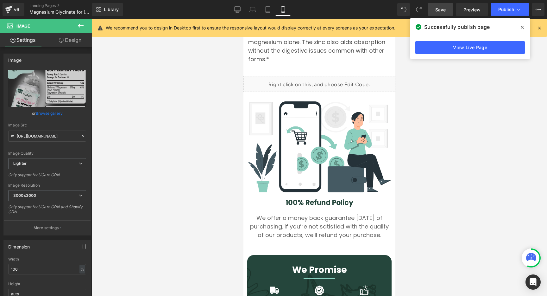
scroll to position [3200, 0]
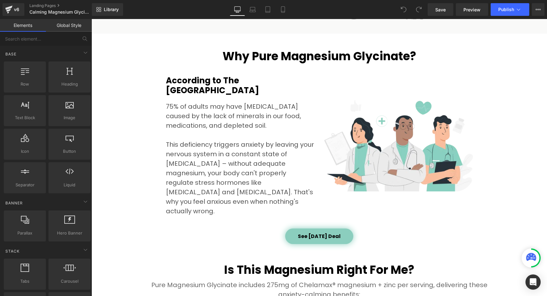
scroll to position [873, 0]
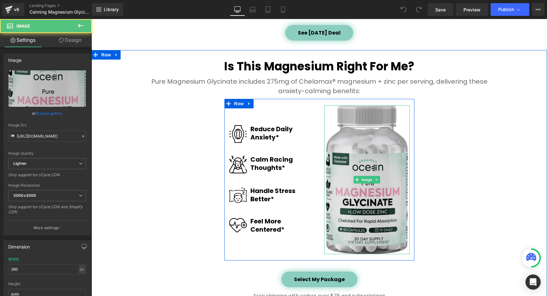
click at [355, 165] on img at bounding box center [367, 179] width 82 height 149
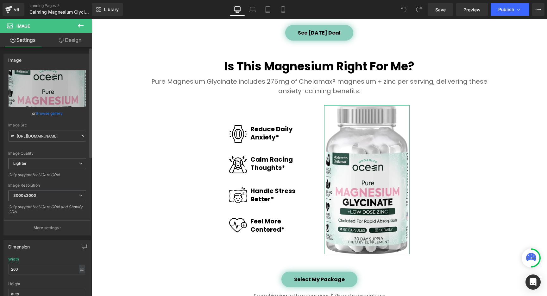
click at [50, 113] on link "Browse gallery" at bounding box center [49, 113] width 27 height 11
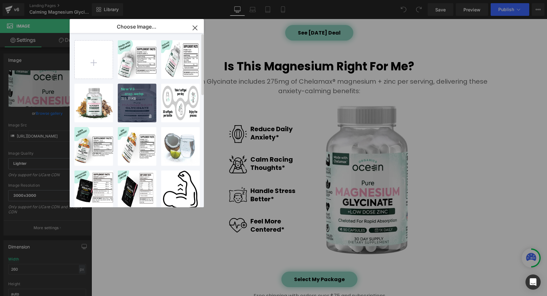
click at [136, 104] on div "New V3 ...crop.webp 155.11 KB" at bounding box center [137, 103] width 39 height 39
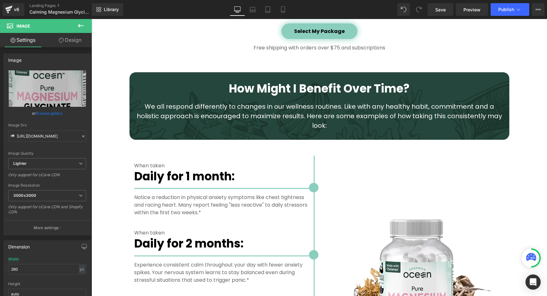
scroll to position [1218, 0]
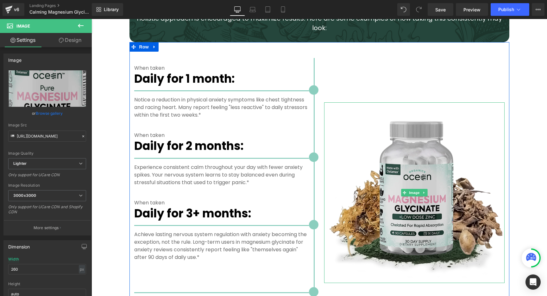
click at [388, 166] on img at bounding box center [414, 192] width 181 height 181
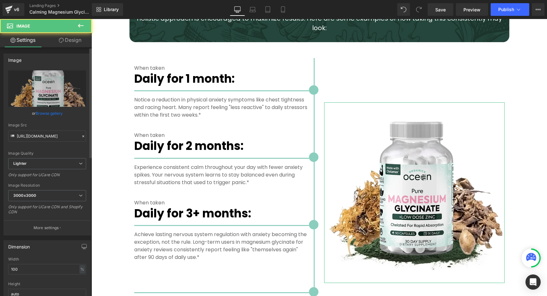
click at [57, 112] on link "Browse gallery" at bounding box center [49, 113] width 27 height 11
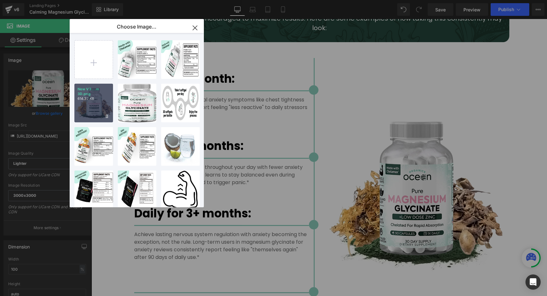
click at [86, 102] on div "New V3 ...m 3D.png 614.37 KB" at bounding box center [93, 103] width 39 height 39
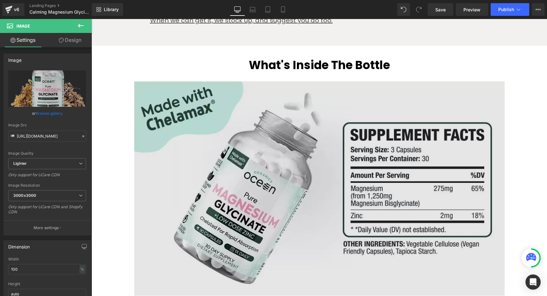
scroll to position [1795, 0]
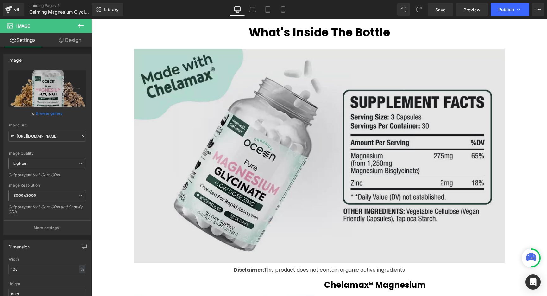
drag, startPoint x: 272, startPoint y: 133, endPoint x: 160, endPoint y: 121, distance: 112.4
click at [272, 133] on img at bounding box center [319, 156] width 371 height 220
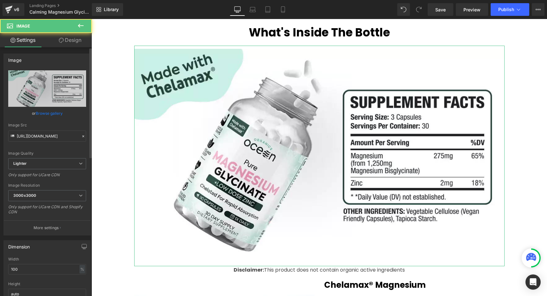
click at [47, 114] on link "Browse gallery" at bounding box center [49, 113] width 27 height 11
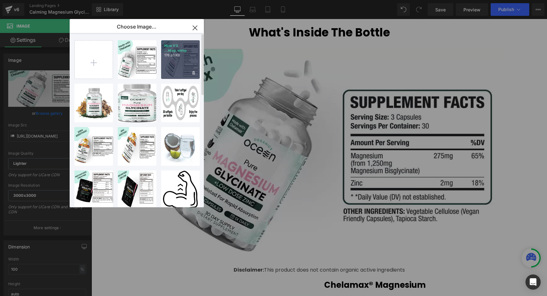
click at [171, 63] on div "New V3 ...ktop.webp 176.81 KB" at bounding box center [180, 59] width 39 height 39
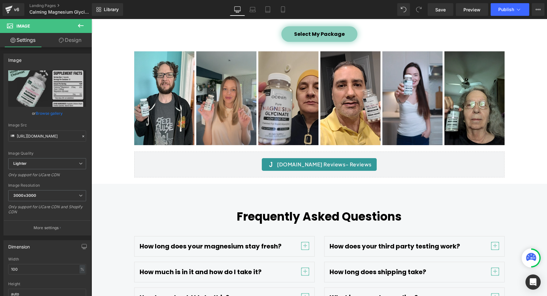
scroll to position [2904, 0]
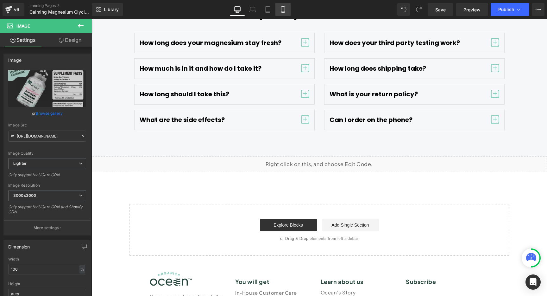
click at [282, 9] on icon at bounding box center [283, 9] width 6 height 6
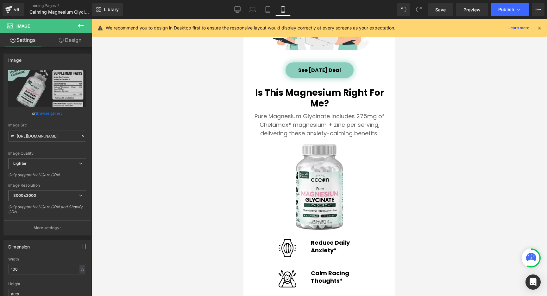
scroll to position [1355, 0]
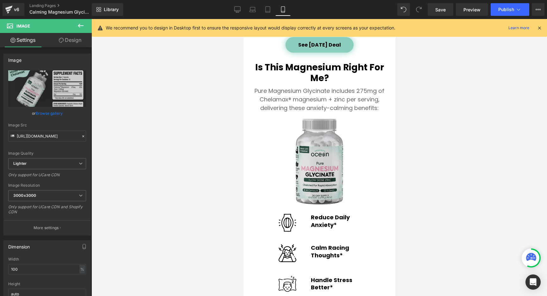
click at [311, 163] on div "Image" at bounding box center [319, 161] width 143 height 86
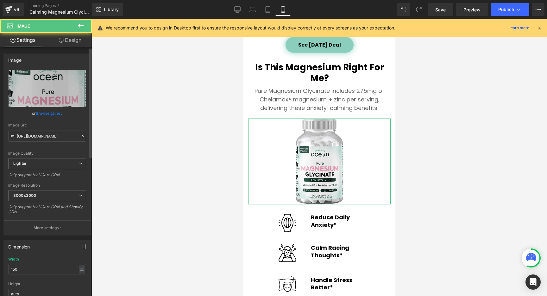
click at [57, 113] on link "Browse gallery" at bounding box center [49, 113] width 27 height 11
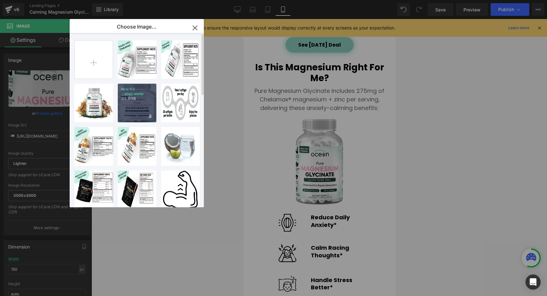
click at [130, 105] on div "New V3 ...crop.webp 155.11 KB" at bounding box center [137, 103] width 39 height 39
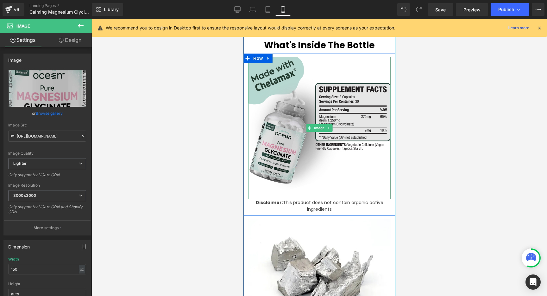
scroll to position [2531, 0]
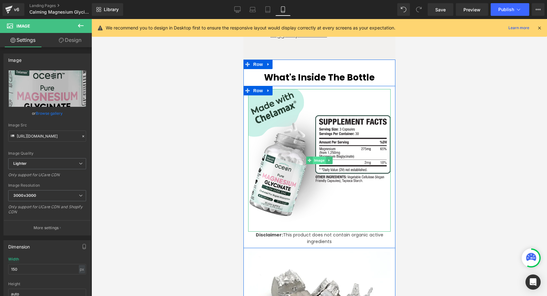
click at [317, 156] on span "Image" at bounding box center [319, 160] width 13 height 8
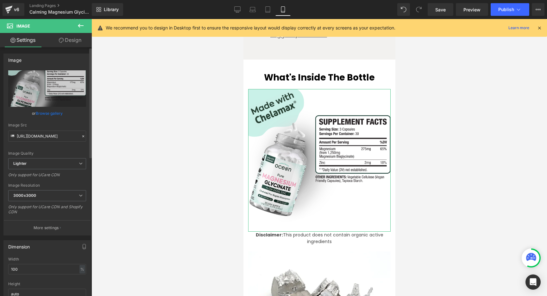
click at [48, 112] on link "Browse gallery" at bounding box center [49, 113] width 27 height 11
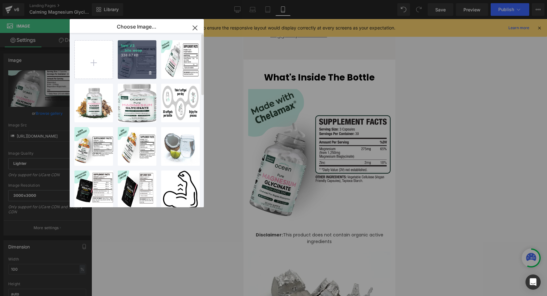
click at [141, 65] on div "New V3 ...bile.webp 338.87 KB" at bounding box center [137, 59] width 39 height 39
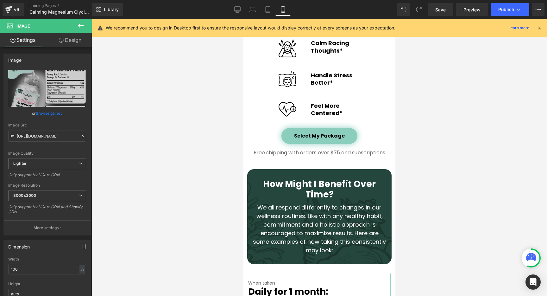
scroll to position [1358, 0]
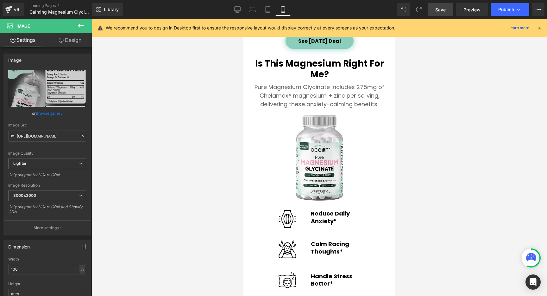
click at [433, 11] on link "Save" at bounding box center [441, 9] width 26 height 13
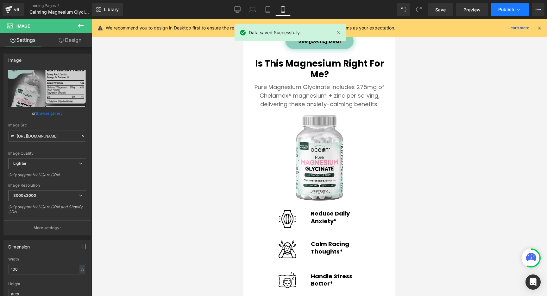
click at [520, 11] on icon at bounding box center [519, 9] width 6 height 6
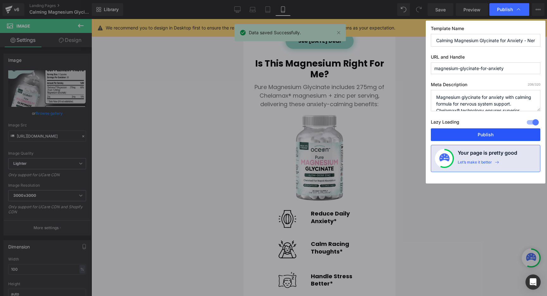
click at [492, 137] on button "Publish" at bounding box center [486, 134] width 110 height 13
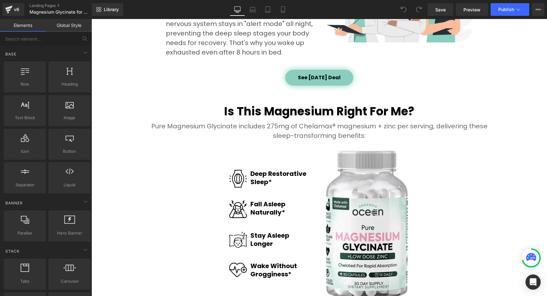
scroll to position [907, 0]
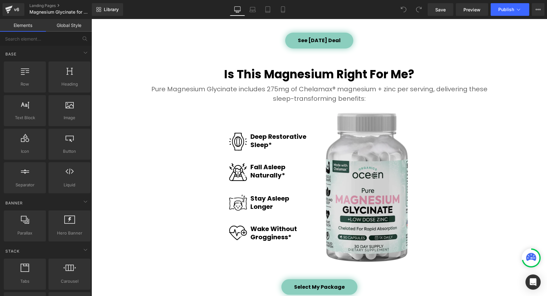
drag, startPoint x: 360, startPoint y: 164, endPoint x: 285, endPoint y: 153, distance: 75.9
click at [360, 164] on img at bounding box center [367, 187] width 82 height 149
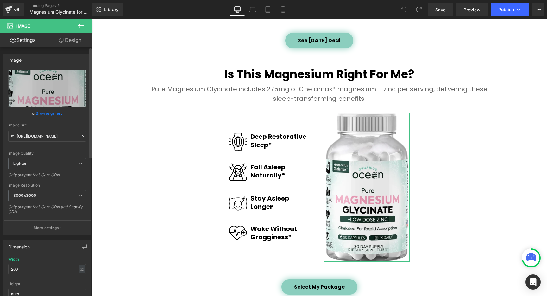
click at [51, 112] on link "Browse gallery" at bounding box center [49, 113] width 27 height 11
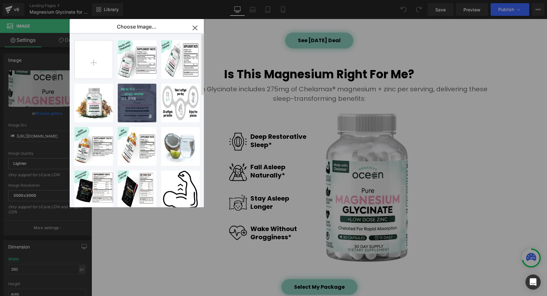
click at [138, 112] on div "New V3 ...crop.webp 155.11 KB" at bounding box center [137, 103] width 39 height 39
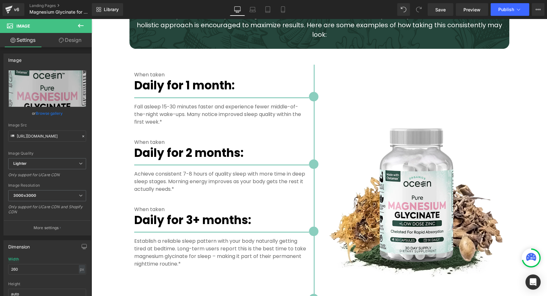
scroll to position [1319, 0]
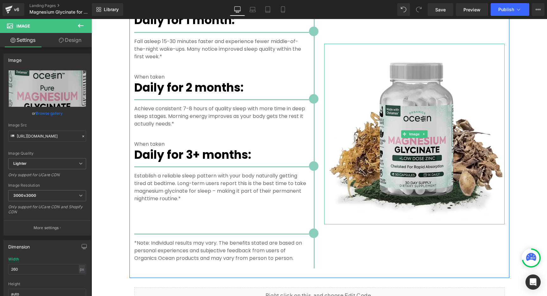
click at [408, 135] on img at bounding box center [414, 134] width 181 height 181
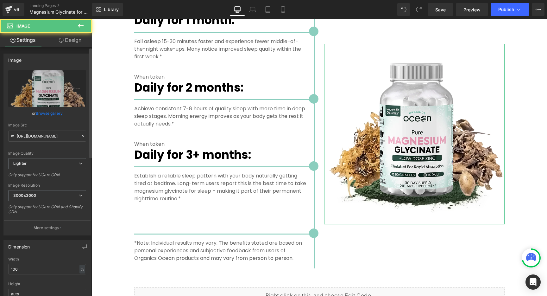
click at [56, 113] on link "Browse gallery" at bounding box center [49, 113] width 27 height 11
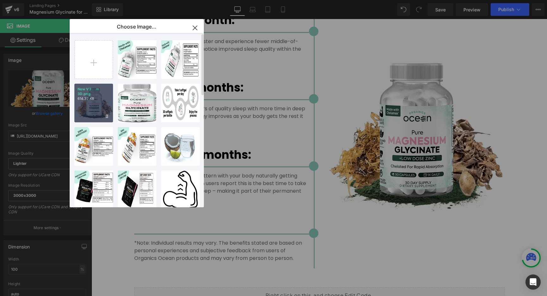
click at [94, 106] on div "New V3 ...m 3D.png 614.37 KB" at bounding box center [93, 103] width 39 height 39
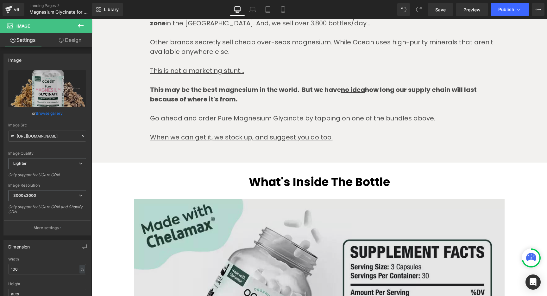
scroll to position [1878, 0]
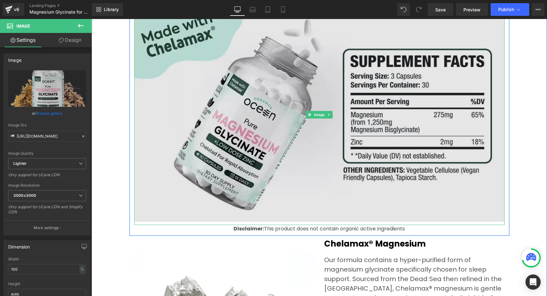
click at [233, 114] on img at bounding box center [319, 115] width 371 height 220
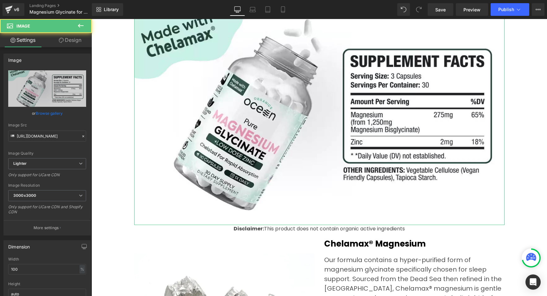
click at [56, 113] on link "Browse gallery" at bounding box center [49, 113] width 27 height 11
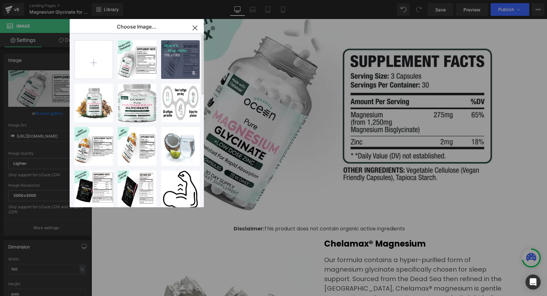
click at [172, 63] on div "New V3 ...ktop.webp 176.81 KB" at bounding box center [180, 59] width 39 height 39
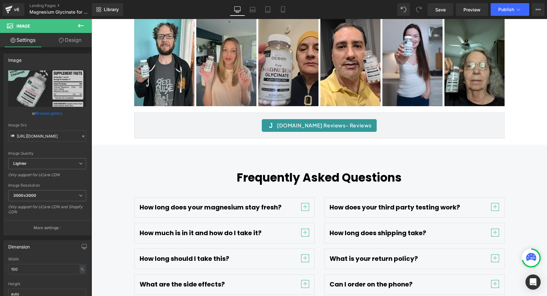
scroll to position [2937, 0]
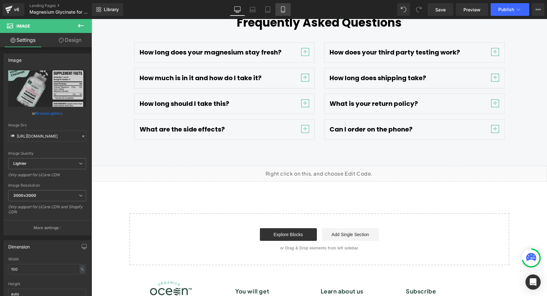
click at [281, 9] on icon at bounding box center [283, 9] width 6 height 6
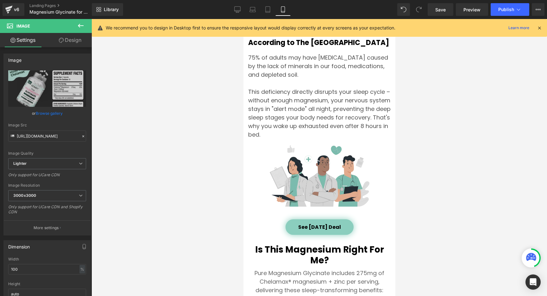
scroll to position [1427, 0]
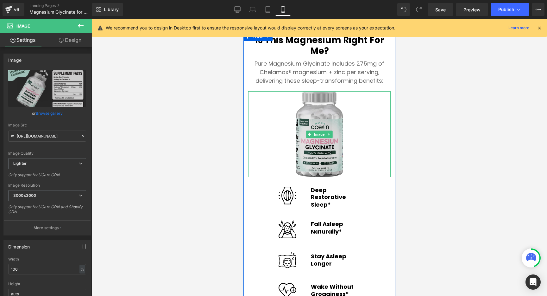
click at [316, 145] on img at bounding box center [320, 134] width 48 height 86
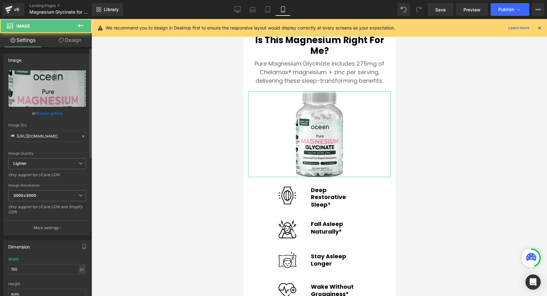
click at [51, 114] on link "Browse gallery" at bounding box center [49, 113] width 27 height 11
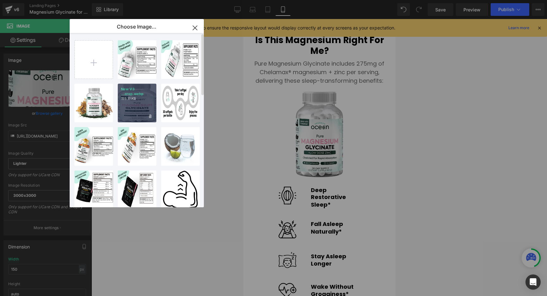
click at [134, 108] on div "New V3 ...crop.webp 155.11 KB" at bounding box center [137, 103] width 39 height 39
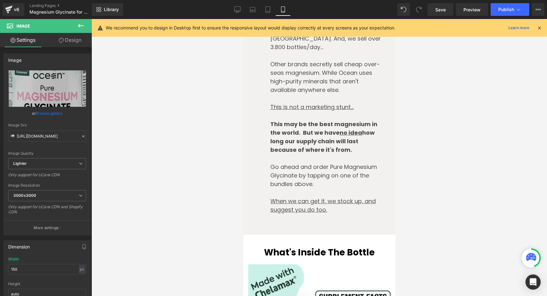
scroll to position [2595, 0]
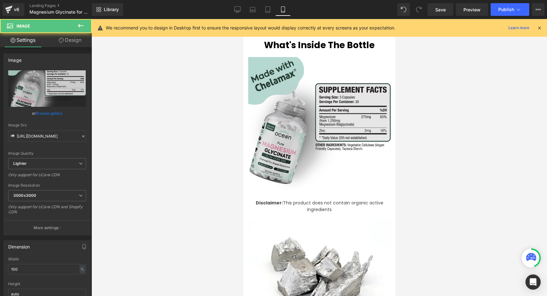
click at [297, 153] on img at bounding box center [319, 128] width 143 height 143
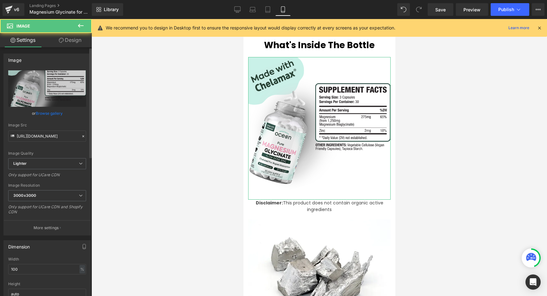
click at [56, 113] on link "Browse gallery" at bounding box center [49, 113] width 27 height 11
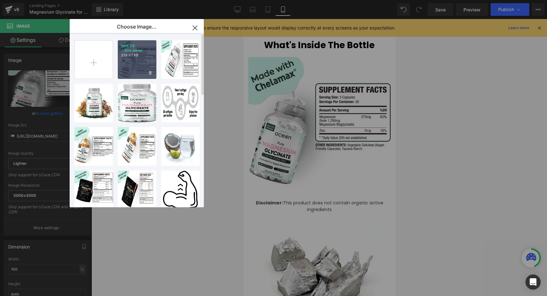
click at [140, 70] on div "New V3 ...bile.webp 338.87 KB" at bounding box center [137, 59] width 39 height 39
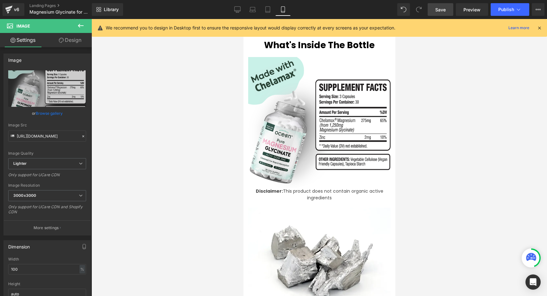
click at [451, 11] on link "Save" at bounding box center [441, 9] width 26 height 13
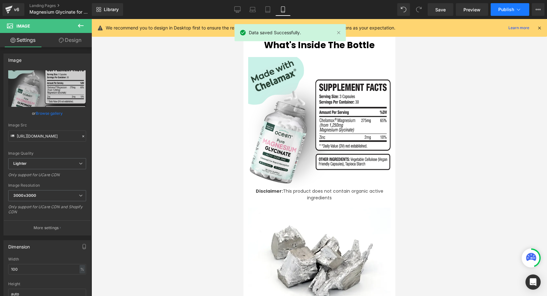
click at [519, 11] on icon at bounding box center [519, 9] width 6 height 6
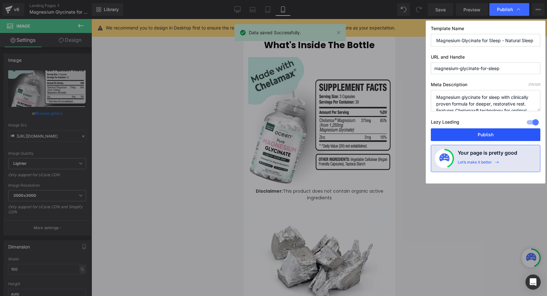
click at [476, 132] on button "Publish" at bounding box center [486, 134] width 110 height 13
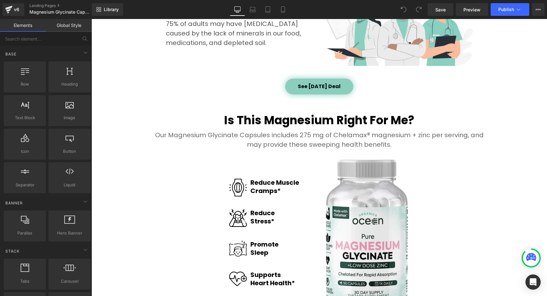
scroll to position [822, 0]
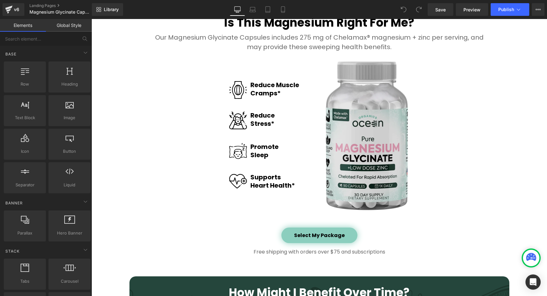
click at [371, 127] on img at bounding box center [367, 135] width 82 height 149
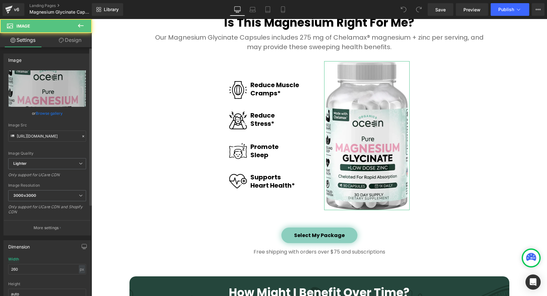
click at [56, 113] on link "Browse gallery" at bounding box center [49, 113] width 27 height 11
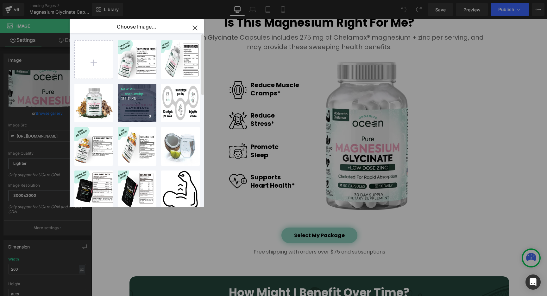
click at [137, 104] on div "New V3 ...crop.webp 155.11 KB" at bounding box center [137, 103] width 39 height 39
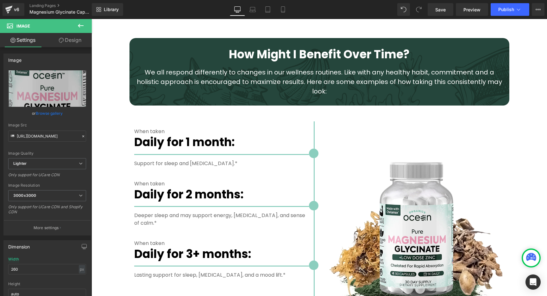
scroll to position [1125, 0]
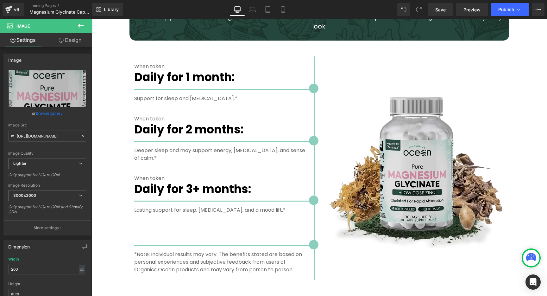
click at [406, 147] on img at bounding box center [414, 168] width 181 height 181
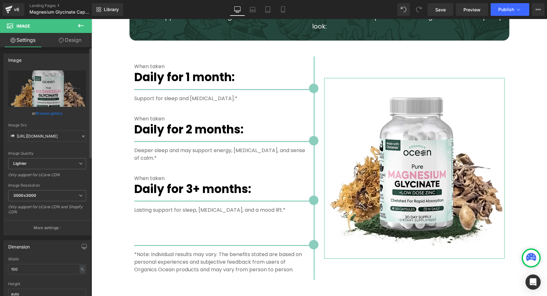
click at [51, 113] on link "Browse gallery" at bounding box center [49, 113] width 27 height 11
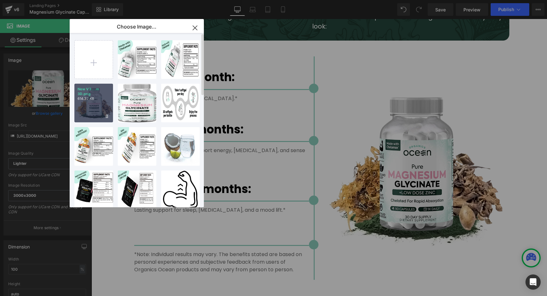
click at [89, 101] on p "614.37 KB" at bounding box center [94, 98] width 32 height 5
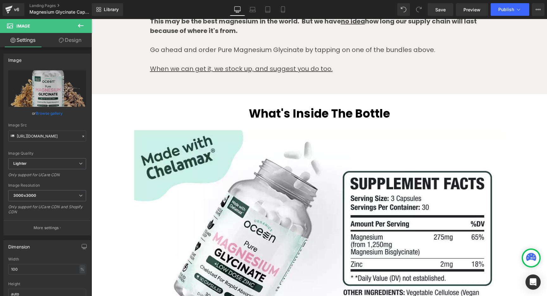
scroll to position [1638, 0]
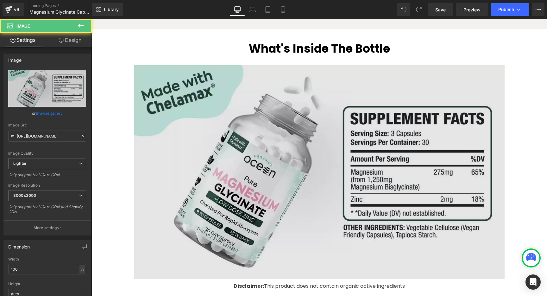
click at [280, 135] on img at bounding box center [319, 172] width 371 height 220
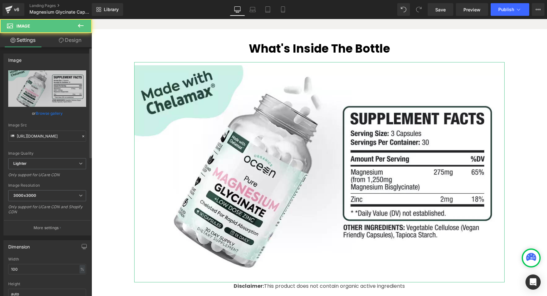
click at [52, 113] on link "Browse gallery" at bounding box center [49, 113] width 27 height 11
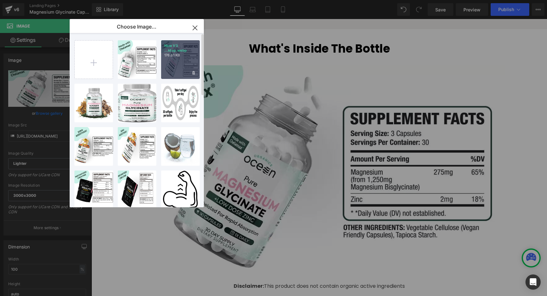
click at [173, 67] on div "New V3 ...ktop.webp 176.81 KB" at bounding box center [180, 59] width 39 height 39
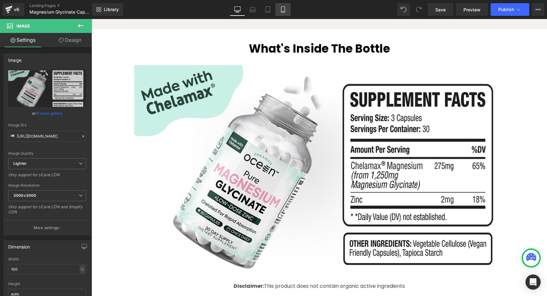
click at [284, 12] on icon at bounding box center [282, 10] width 3 height 6
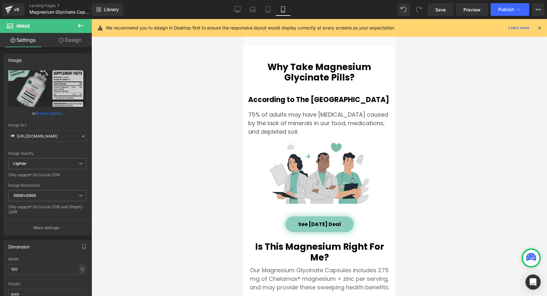
scroll to position [1290, 0]
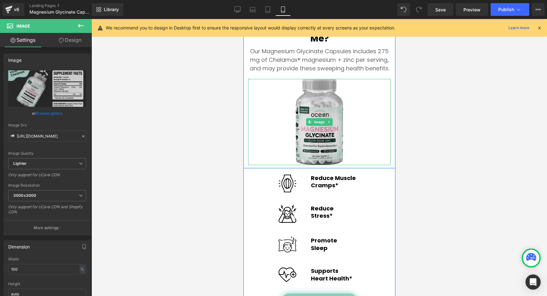
click at [303, 129] on img at bounding box center [320, 122] width 48 height 86
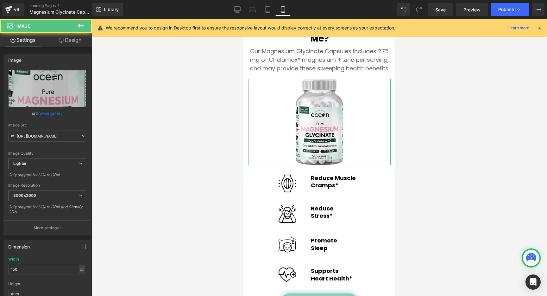
click at [51, 112] on link "Browse gallery" at bounding box center [49, 113] width 27 height 11
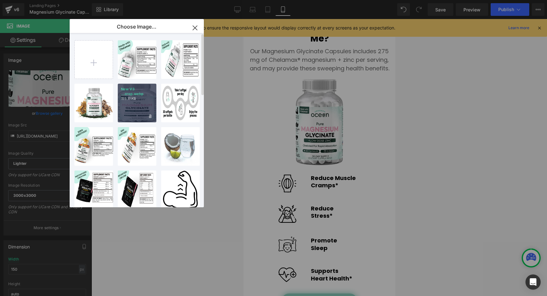
click at [139, 108] on div "New V3 ...crop.webp 155.11 KB" at bounding box center [137, 103] width 39 height 39
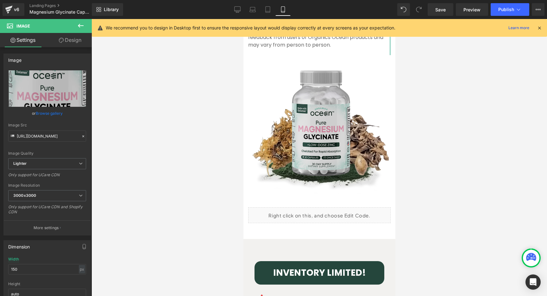
click at [288, 147] on img at bounding box center [319, 126] width 143 height 143
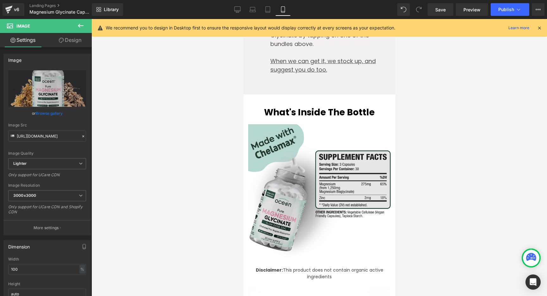
scroll to position [2340, 0]
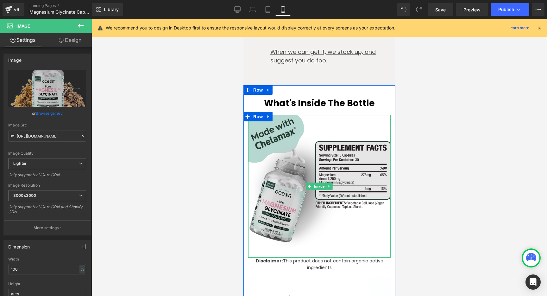
click at [294, 147] on img at bounding box center [319, 186] width 143 height 143
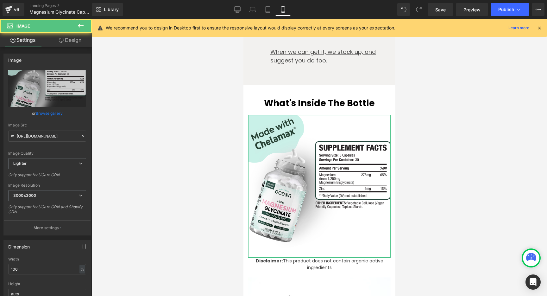
drag, startPoint x: 53, startPoint y: 112, endPoint x: 61, endPoint y: 110, distance: 8.5
click at [53, 112] on link "Browse gallery" at bounding box center [49, 113] width 27 height 11
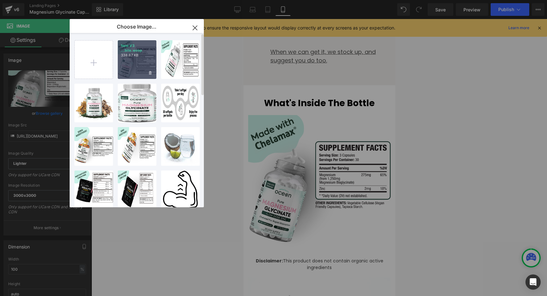
click at [135, 73] on div "New V3 ...bile.webp 338.87 KB" at bounding box center [137, 59] width 39 height 39
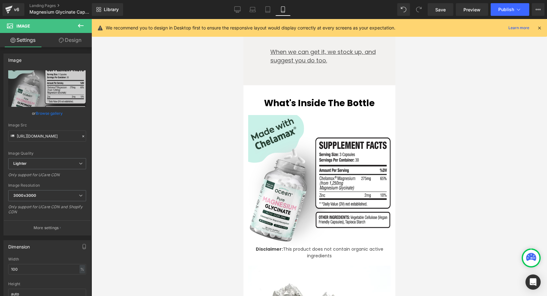
click at [158, 124] on div at bounding box center [320, 157] width 456 height 277
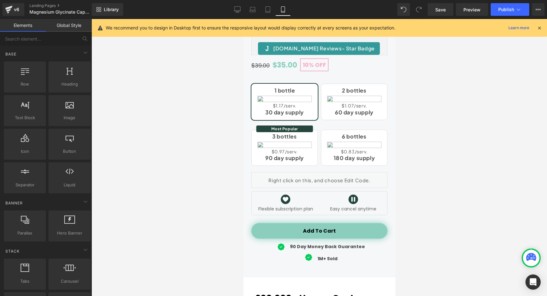
scroll to position [205, 0]
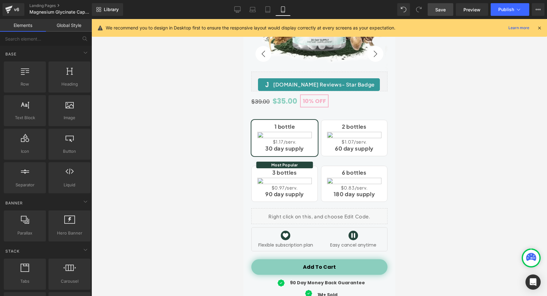
click at [447, 8] on link "Save" at bounding box center [441, 9] width 26 height 13
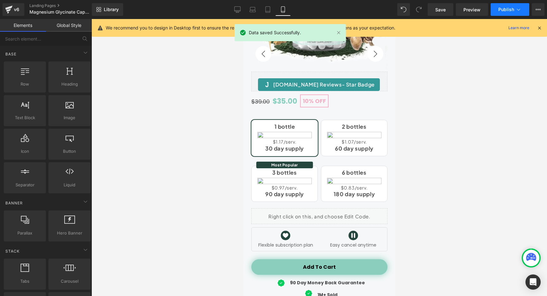
click at [523, 11] on button "Publish" at bounding box center [510, 9] width 39 height 13
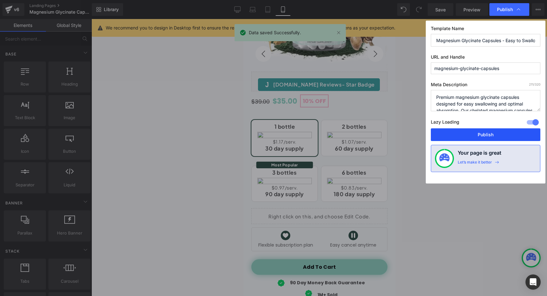
click at [491, 134] on button "Publish" at bounding box center [486, 134] width 110 height 13
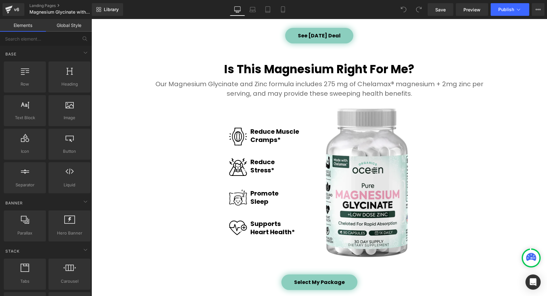
scroll to position [870, 0]
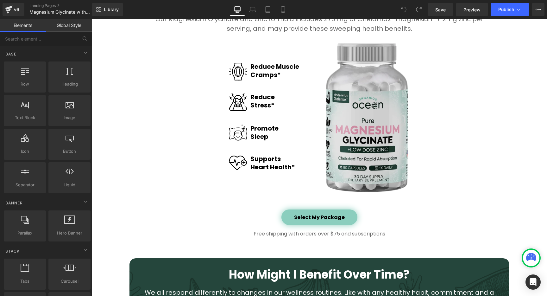
click at [371, 134] on img at bounding box center [367, 117] width 82 height 149
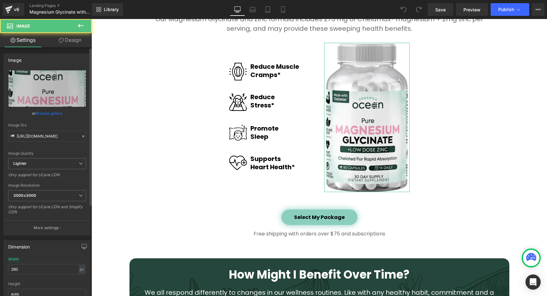
click at [48, 113] on link "Browse gallery" at bounding box center [49, 113] width 27 height 11
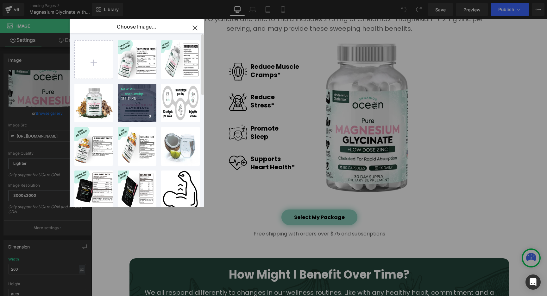
click at [131, 109] on div "New V3 ...crop.webp 155.11 KB" at bounding box center [137, 103] width 39 height 39
type input "[URL][DOMAIN_NAME]"
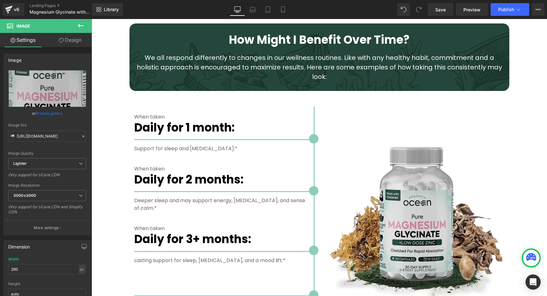
scroll to position [1137, 0]
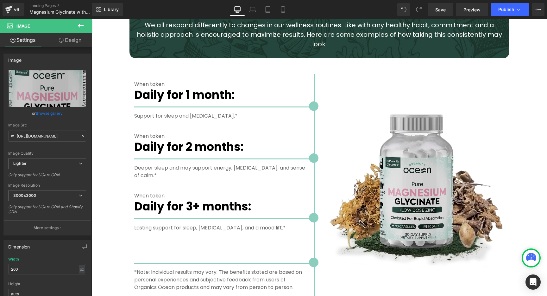
click at [404, 160] on img at bounding box center [414, 185] width 181 height 181
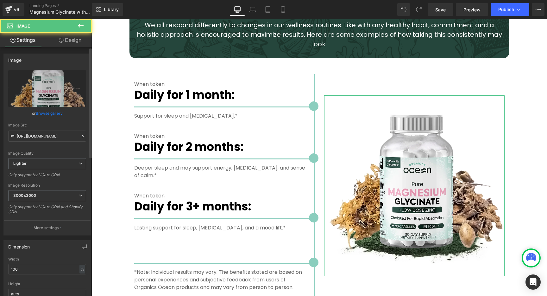
click at [48, 112] on link "Browse gallery" at bounding box center [49, 113] width 27 height 11
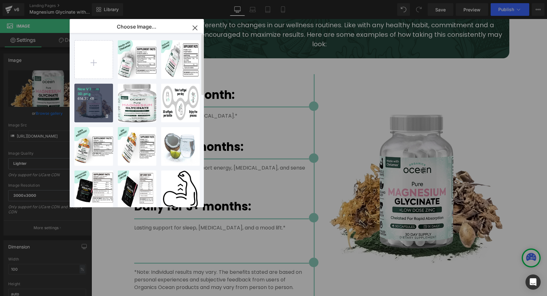
click at [92, 104] on div "New V3 ...m 3D.png 614.37 KB" at bounding box center [93, 103] width 39 height 39
type input "[URL][DOMAIN_NAME]"
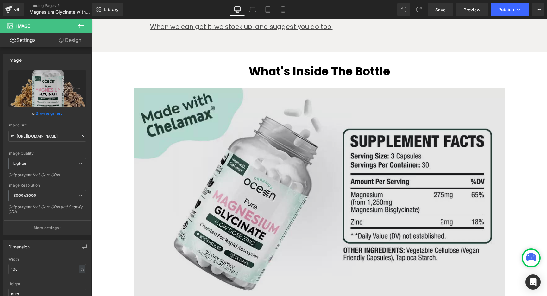
scroll to position [1678, 0]
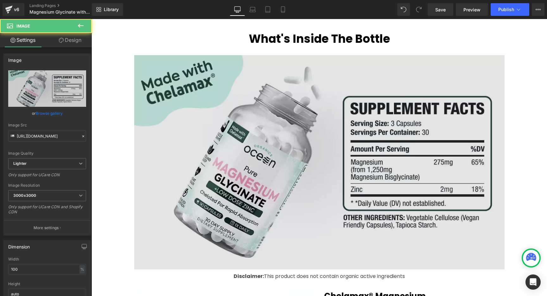
click at [285, 128] on img at bounding box center [319, 162] width 371 height 220
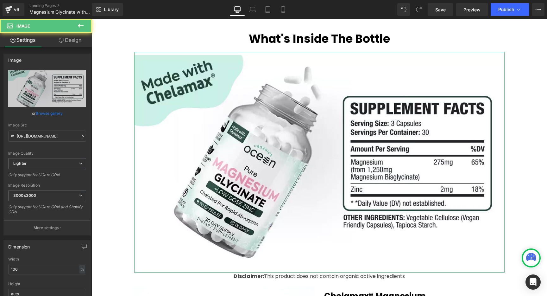
click at [43, 112] on link "Browse gallery" at bounding box center [49, 113] width 27 height 11
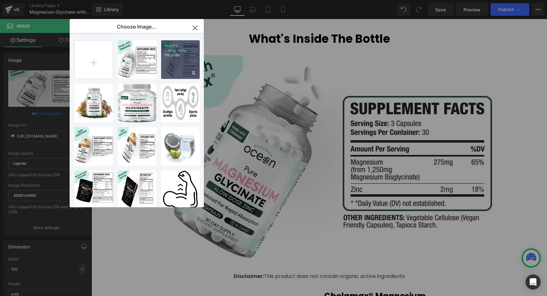
drag, startPoint x: 178, startPoint y: 67, endPoint x: 113, endPoint y: 60, distance: 65.6
click at [178, 67] on div "New V3 ...ktop.webp 176.81 KB" at bounding box center [180, 59] width 39 height 39
type input "[URL][DOMAIN_NAME]"
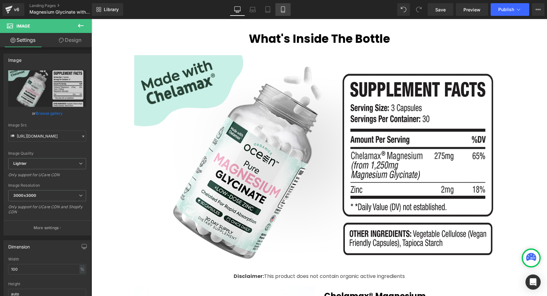
click at [284, 10] on icon at bounding box center [283, 9] width 6 height 6
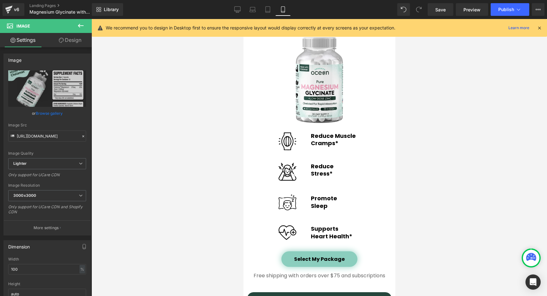
scroll to position [1424, 0]
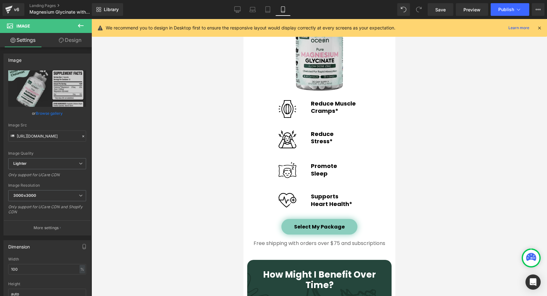
click at [314, 88] on img at bounding box center [320, 47] width 48 height 86
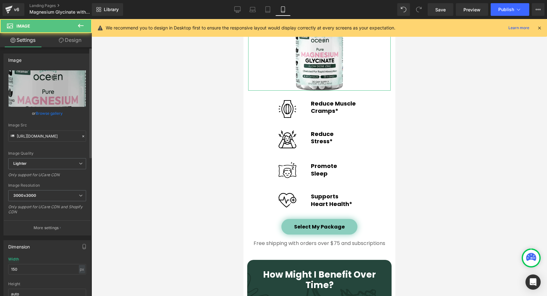
click at [46, 113] on link "Browse gallery" at bounding box center [49, 113] width 27 height 11
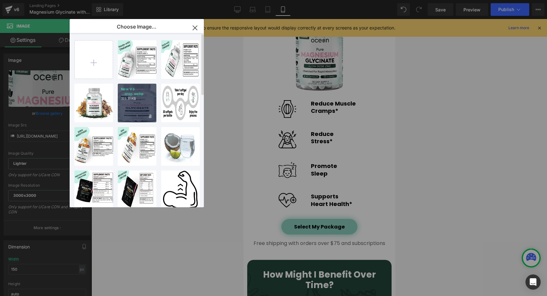
click at [137, 109] on div "New V3 ...crop.webp 155.11 KB" at bounding box center [137, 103] width 39 height 39
type input "[URL][DOMAIN_NAME]"
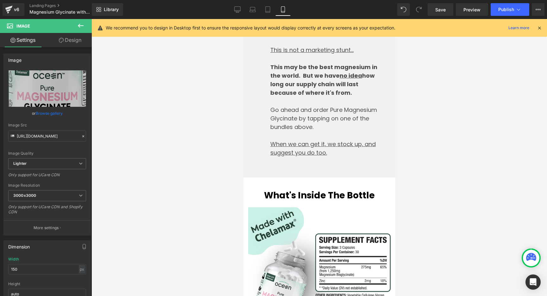
scroll to position [2405, 0]
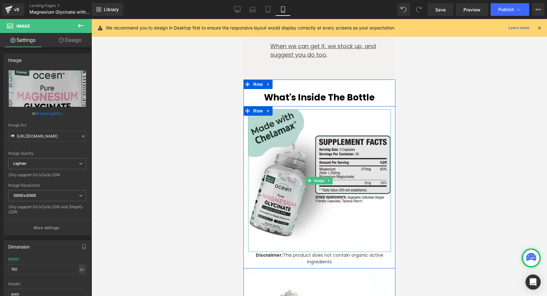
click at [270, 137] on img at bounding box center [319, 180] width 143 height 143
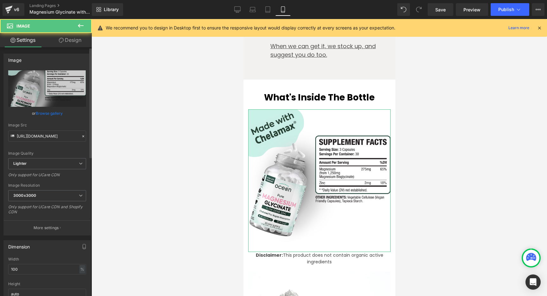
click at [50, 112] on link "Browse gallery" at bounding box center [49, 113] width 27 height 11
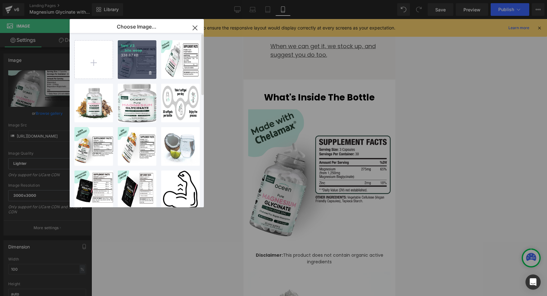
click at [136, 71] on div "New V3 ...bile.webp 338.87 KB" at bounding box center [137, 59] width 39 height 39
type input "https://ucarecdn.com/68af8725-28d8-4dab-8a9f-68b0d3fa9f0c/-/format/auto/-/previ…"
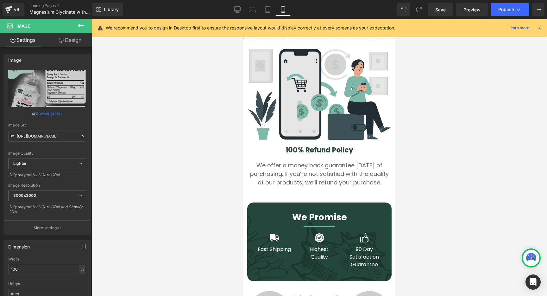
scroll to position [3109, 0]
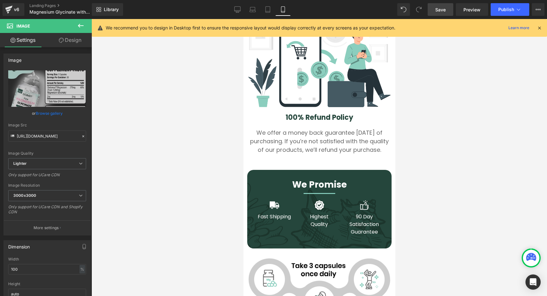
click at [439, 11] on span "Save" at bounding box center [441, 9] width 10 height 7
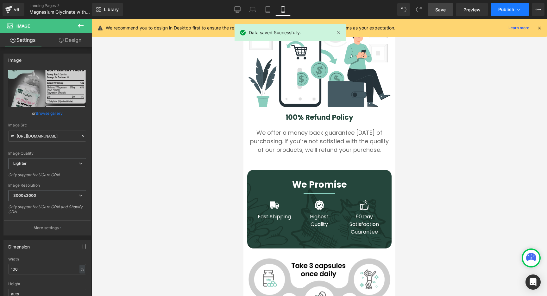
click at [524, 10] on button "Publish" at bounding box center [510, 9] width 39 height 13
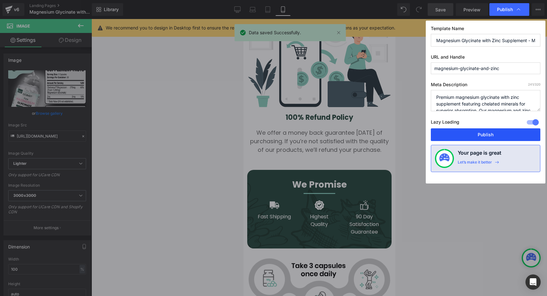
click at [488, 133] on button "Publish" at bounding box center [486, 134] width 110 height 13
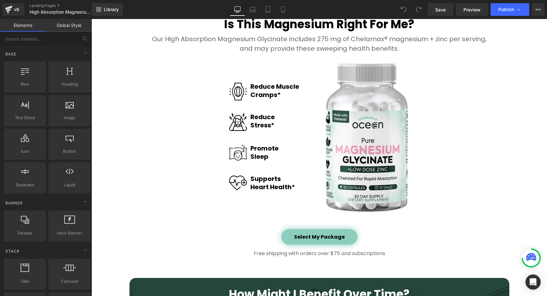
scroll to position [852, 0]
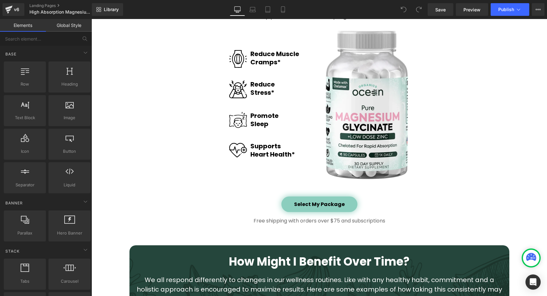
click at [365, 121] on img at bounding box center [367, 104] width 82 height 149
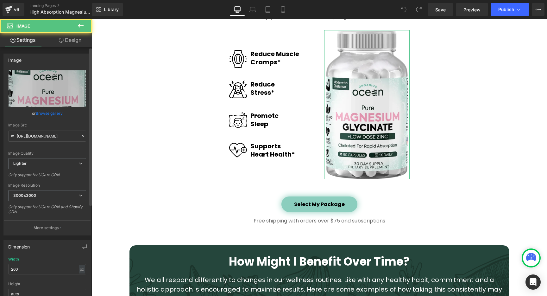
click at [50, 115] on link "Browse gallery" at bounding box center [49, 113] width 27 height 11
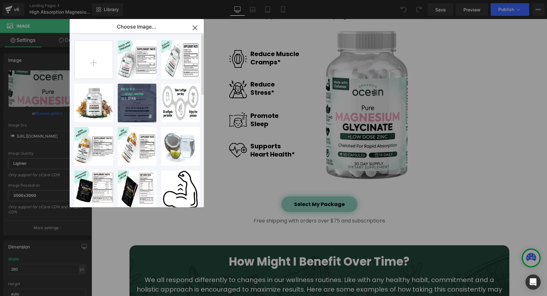
drag, startPoint x: 134, startPoint y: 107, endPoint x: 140, endPoint y: 129, distance: 22.1
click at [134, 107] on div "New V3 ...crop.webp 155.11 KB" at bounding box center [137, 103] width 39 height 39
type input "[URL][DOMAIN_NAME]"
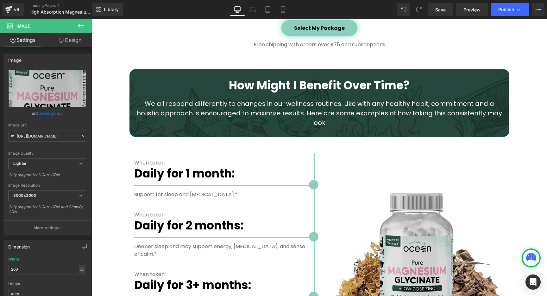
scroll to position [1151, 0]
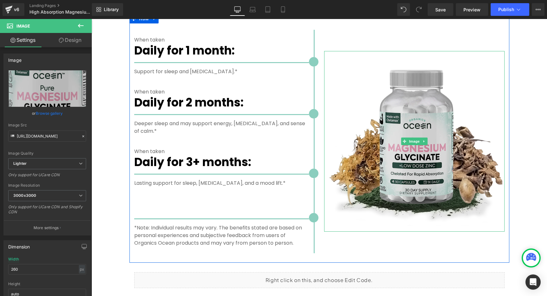
click at [404, 132] on div "Image" at bounding box center [414, 141] width 181 height 181
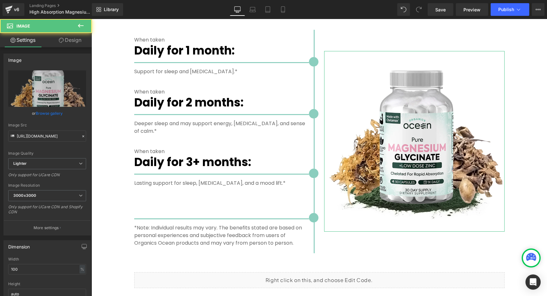
drag, startPoint x: 52, startPoint y: 113, endPoint x: 62, endPoint y: 114, distance: 10.2
click at [52, 113] on link "Browse gallery" at bounding box center [49, 113] width 27 height 11
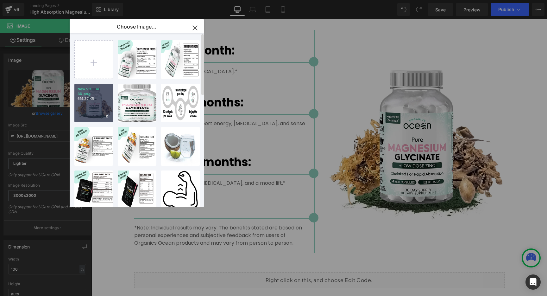
click at [88, 105] on div "New V3 ...m 3D.png 614.37 KB" at bounding box center [93, 103] width 39 height 39
type input "[URL][DOMAIN_NAME]"
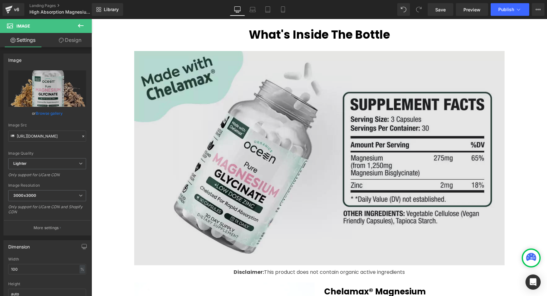
scroll to position [1684, 0]
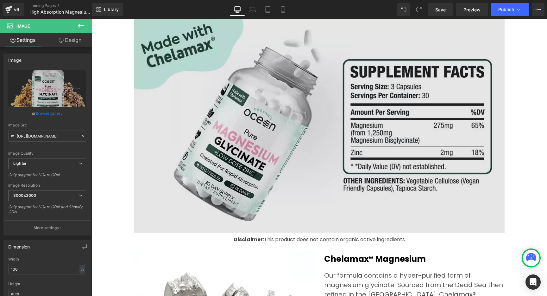
click at [218, 156] on img at bounding box center [319, 125] width 371 height 220
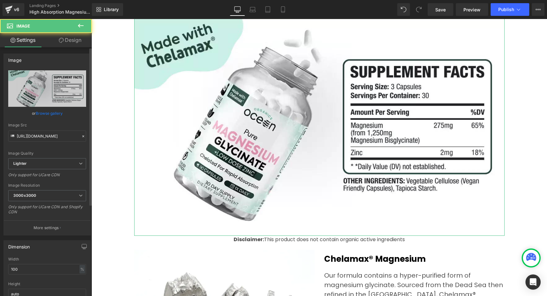
click at [56, 114] on link "Browse gallery" at bounding box center [49, 113] width 27 height 11
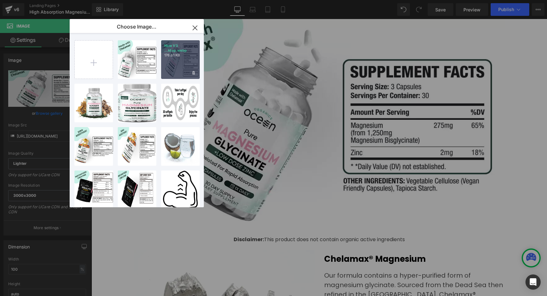
drag, startPoint x: 167, startPoint y: 64, endPoint x: 76, endPoint y: 45, distance: 93.5
click at [167, 64] on div "New V3 ...ktop.webp 176.81 KB" at bounding box center [180, 59] width 39 height 39
type input "[URL][DOMAIN_NAME]"
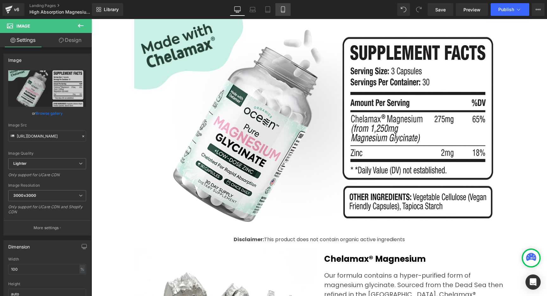
click at [284, 8] on icon at bounding box center [283, 9] width 6 height 6
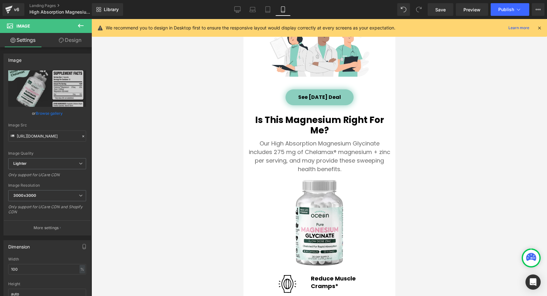
scroll to position [1272, 0]
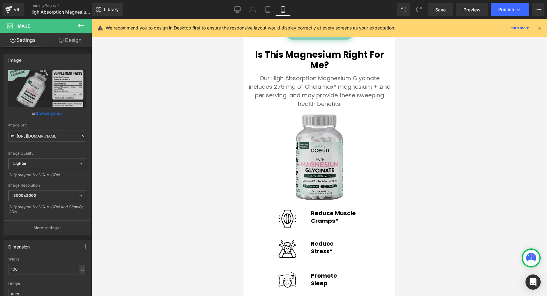
click at [308, 151] on img at bounding box center [320, 157] width 48 height 86
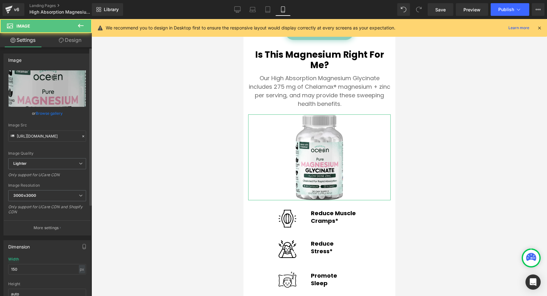
click at [56, 114] on link "Browse gallery" at bounding box center [49, 113] width 27 height 11
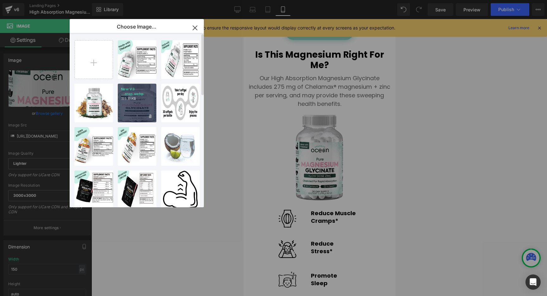
click at [133, 108] on div "New V3 ...crop.webp 155.11 KB" at bounding box center [137, 103] width 39 height 39
type input "[URL][DOMAIN_NAME]"
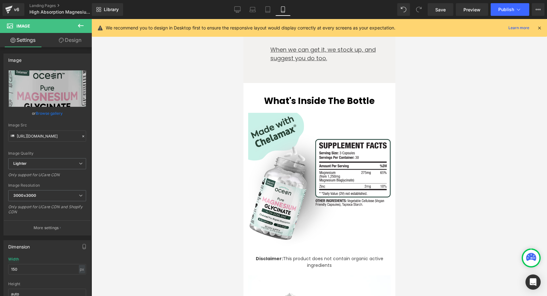
scroll to position [2424, 0]
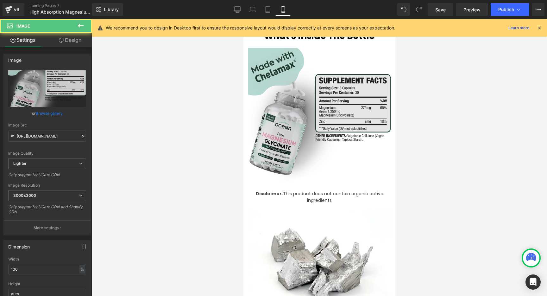
click at [276, 141] on img at bounding box center [319, 119] width 143 height 143
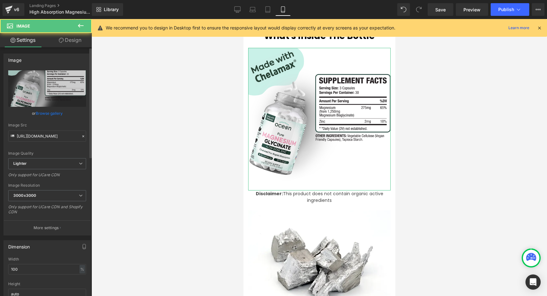
click at [52, 113] on link "Browse gallery" at bounding box center [49, 113] width 27 height 11
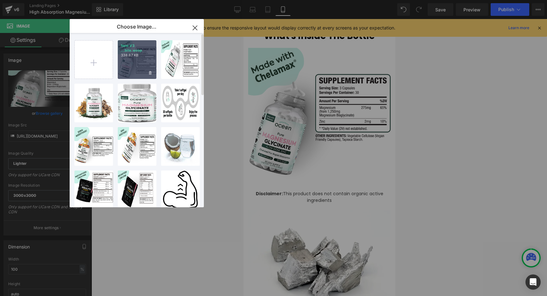
click at [135, 71] on div "New V3 ...bile.webp 338.87 KB" at bounding box center [137, 59] width 39 height 39
type input "[URL][DOMAIN_NAME]"
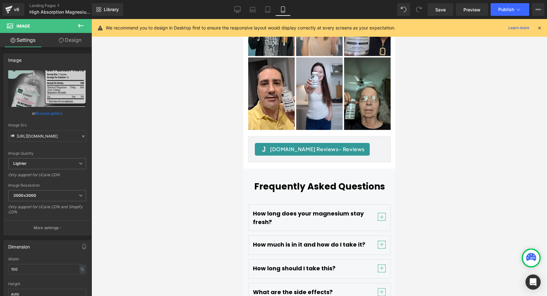
scroll to position [3657, 0]
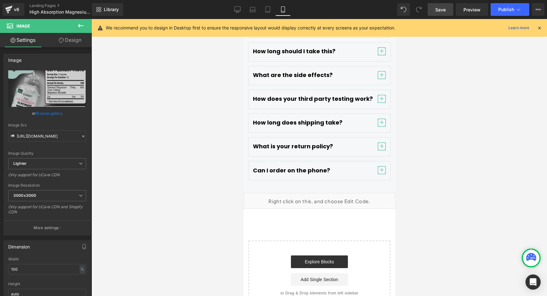
click at [441, 7] on span "Save" at bounding box center [441, 9] width 10 height 7
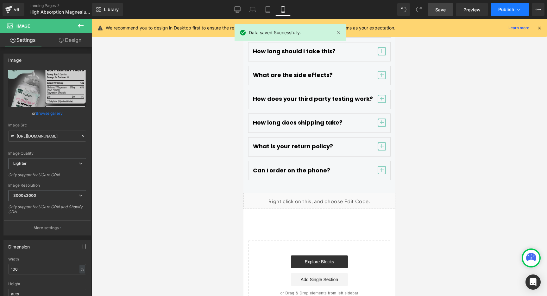
click at [515, 9] on button "Publish" at bounding box center [510, 9] width 39 height 13
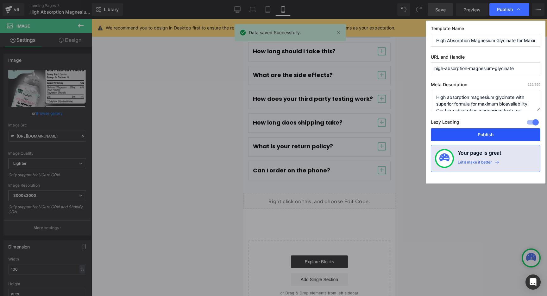
click at [485, 137] on button "Publish" at bounding box center [486, 134] width 110 height 13
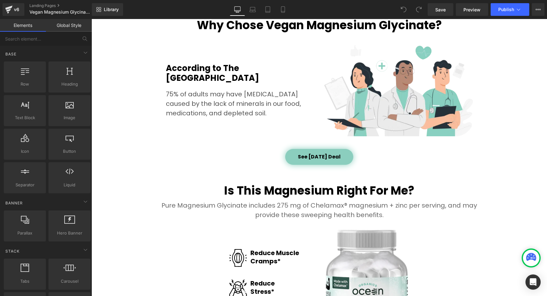
scroll to position [809, 0]
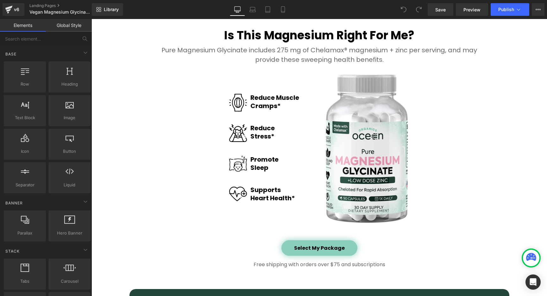
drag, startPoint x: 361, startPoint y: 157, endPoint x: 288, endPoint y: 166, distance: 73.4
click at [361, 157] on img at bounding box center [367, 148] width 82 height 149
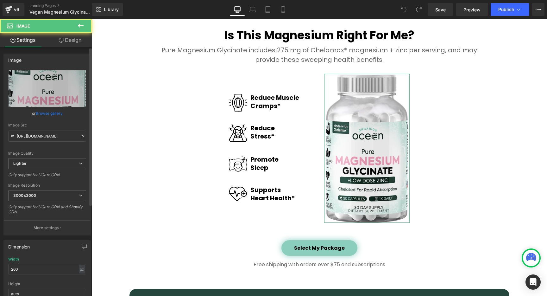
click at [54, 114] on link "Browse gallery" at bounding box center [49, 113] width 27 height 11
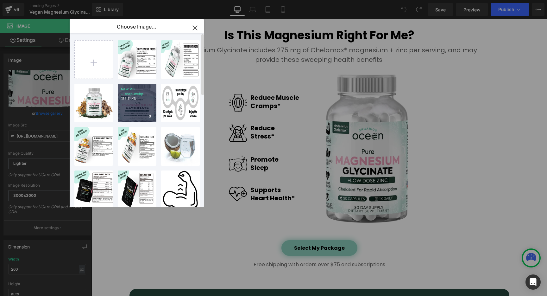
click at [137, 105] on div "New V3 ...crop.webp 155.11 KB" at bounding box center [137, 103] width 39 height 39
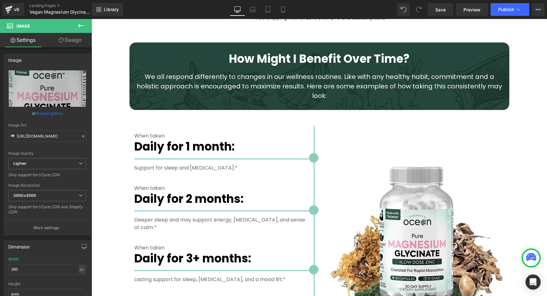
scroll to position [1088, 0]
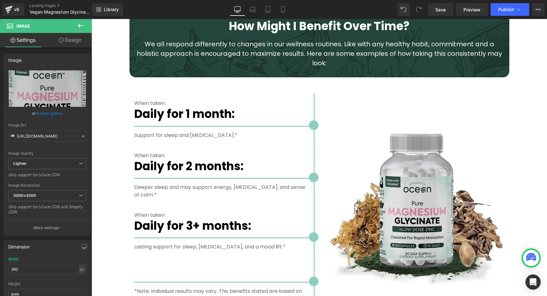
click at [381, 169] on img at bounding box center [414, 205] width 181 height 181
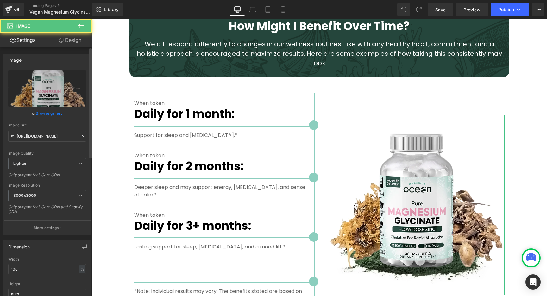
click at [56, 114] on link "Browse gallery" at bounding box center [49, 113] width 27 height 11
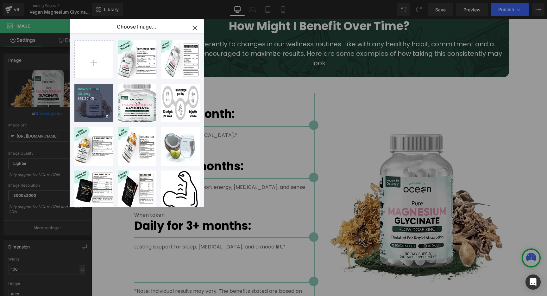
click at [91, 102] on div "New V3 ...m 3D.png 614.37 KB" at bounding box center [93, 103] width 39 height 39
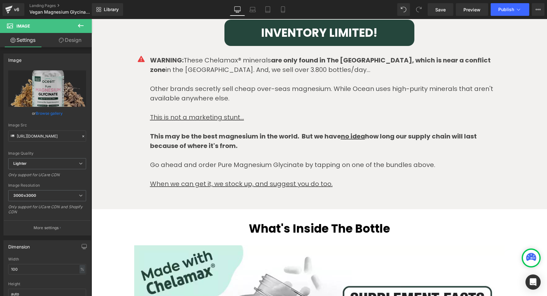
scroll to position [1584, 0]
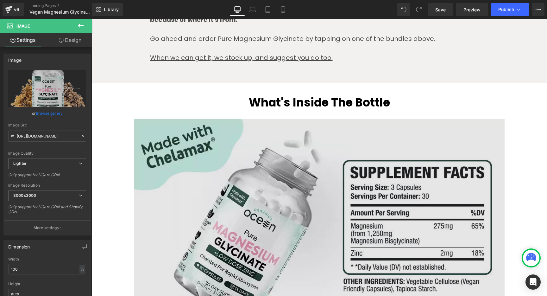
click at [301, 183] on img at bounding box center [319, 226] width 371 height 220
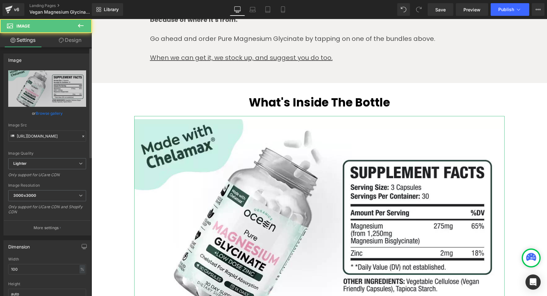
click at [54, 113] on link "Browse gallery" at bounding box center [49, 113] width 27 height 11
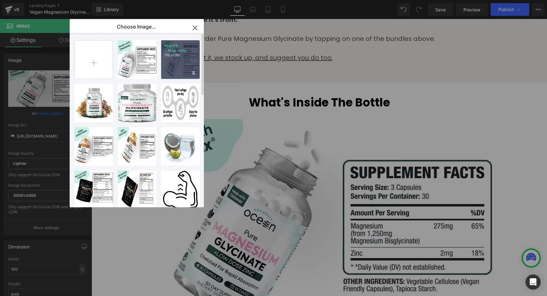
click at [171, 65] on div "New V3 ...ktop.webp 176.81 KB" at bounding box center [180, 59] width 39 height 39
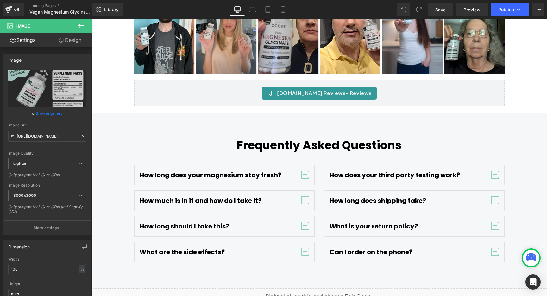
scroll to position [2876, 0]
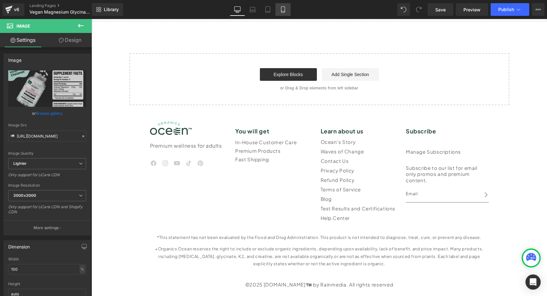
click at [281, 12] on icon at bounding box center [283, 9] width 6 height 6
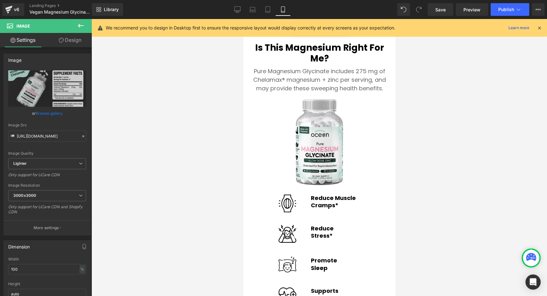
scroll to position [1303, 0]
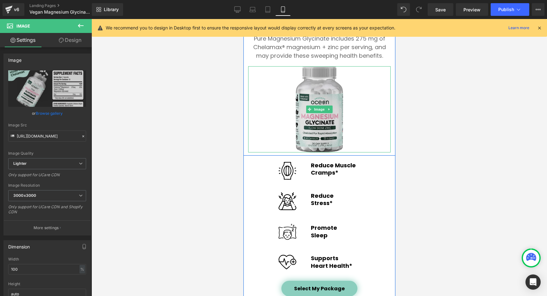
click at [318, 107] on span "Image" at bounding box center [319, 109] width 13 height 8
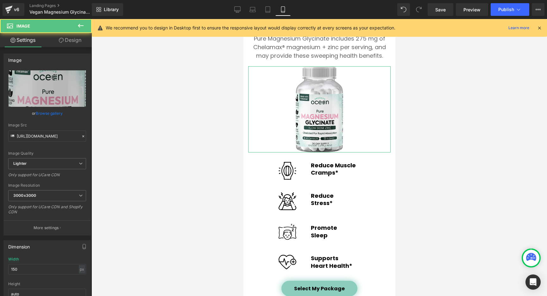
click at [54, 114] on link "Browse gallery" at bounding box center [49, 113] width 27 height 11
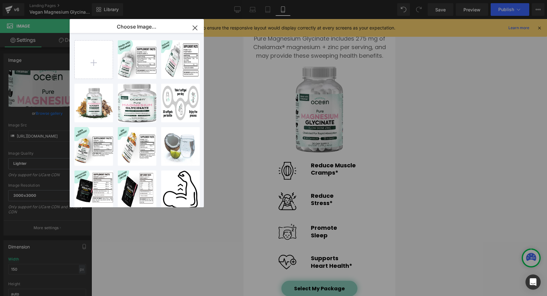
click at [0, 0] on div "New V3 ...crop.webp 155.11 KB" at bounding box center [0, 0] width 0 height 0
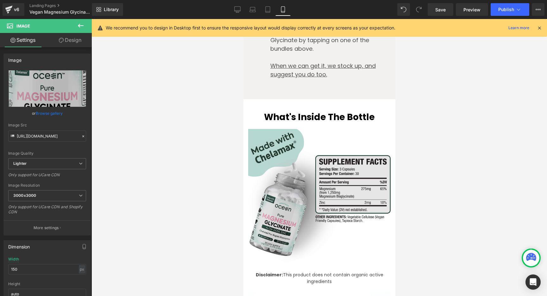
scroll to position [2330, 0]
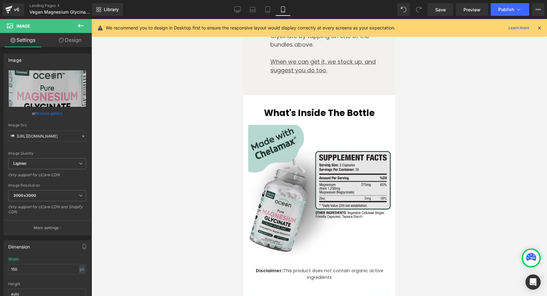
click at [277, 163] on img at bounding box center [319, 196] width 143 height 143
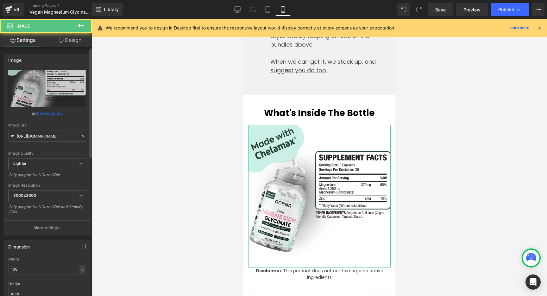
click at [56, 114] on link "Browse gallery" at bounding box center [49, 113] width 27 height 11
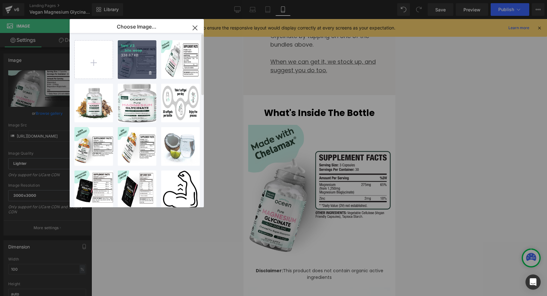
click at [139, 68] on div "New V3 ...bile.webp 338.87 KB" at bounding box center [137, 59] width 39 height 39
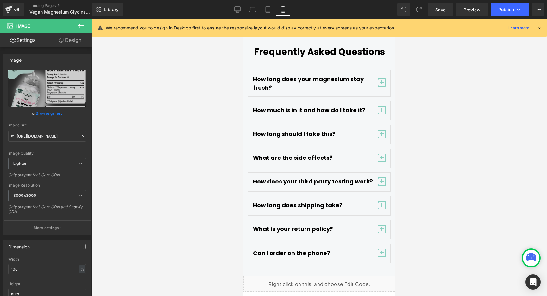
scroll to position [3753, 0]
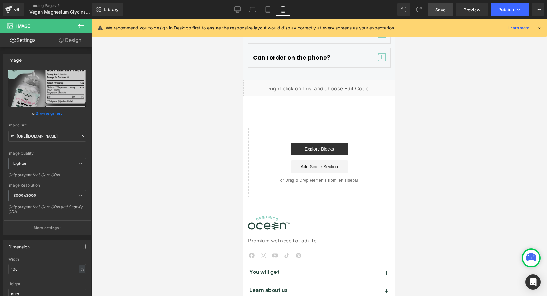
click at [446, 7] on link "Save" at bounding box center [441, 9] width 26 height 13
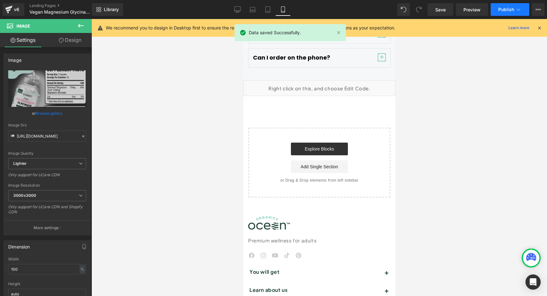
click at [524, 10] on button "Publish" at bounding box center [510, 9] width 39 height 13
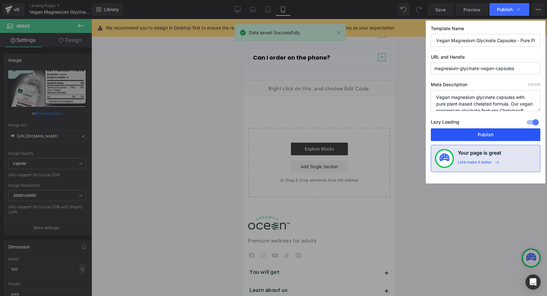
click at [485, 133] on button "Publish" at bounding box center [486, 134] width 110 height 13
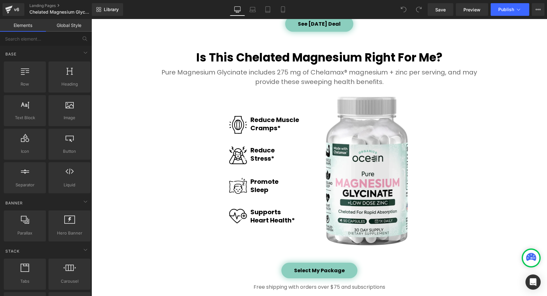
scroll to position [877, 0]
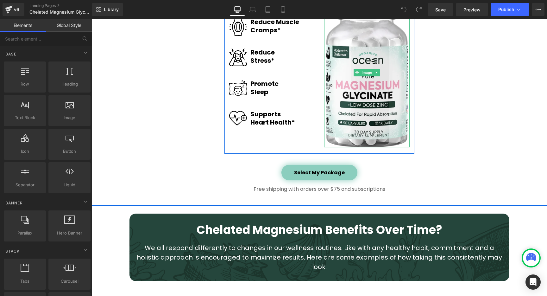
click at [362, 96] on img at bounding box center [367, 72] width 82 height 149
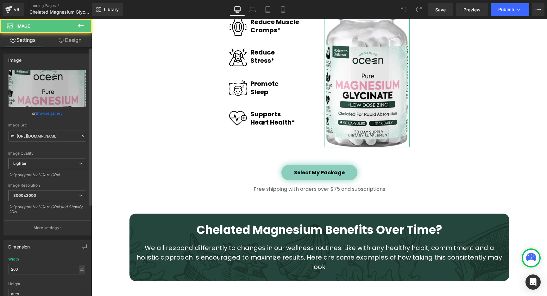
click at [45, 113] on link "Browse gallery" at bounding box center [49, 113] width 27 height 11
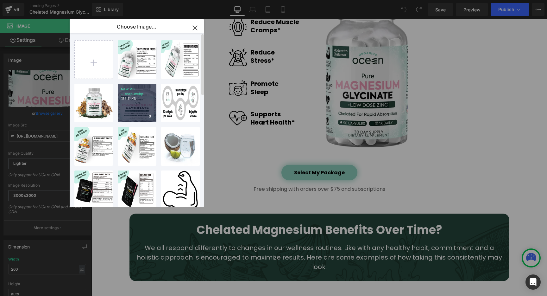
click at [134, 107] on div "New V3 ...crop.webp 155.11 KB" at bounding box center [137, 103] width 39 height 39
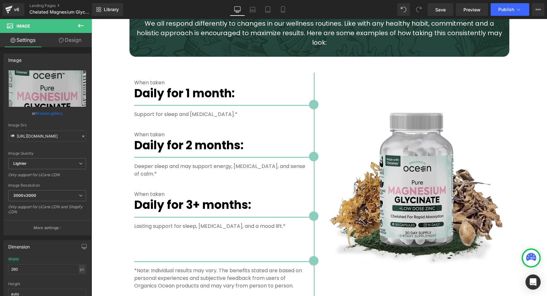
scroll to position [1134, 0]
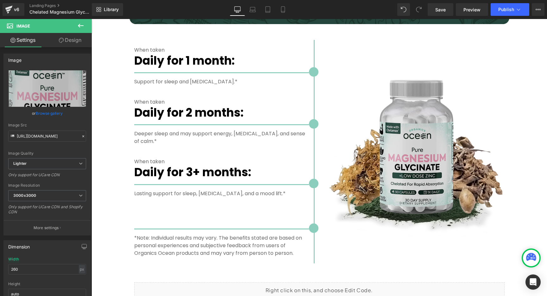
click at [392, 144] on img at bounding box center [414, 151] width 181 height 181
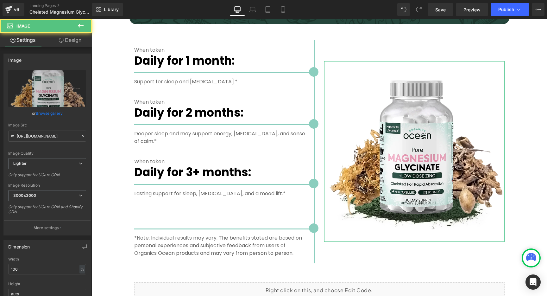
click at [48, 112] on link "Browse gallery" at bounding box center [49, 113] width 27 height 11
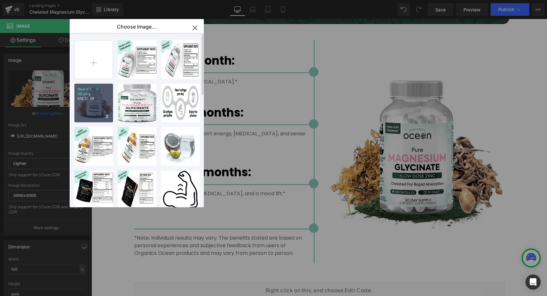
click at [94, 105] on div "New V3 ...m 3D.png 614.37 KB" at bounding box center [93, 103] width 39 height 39
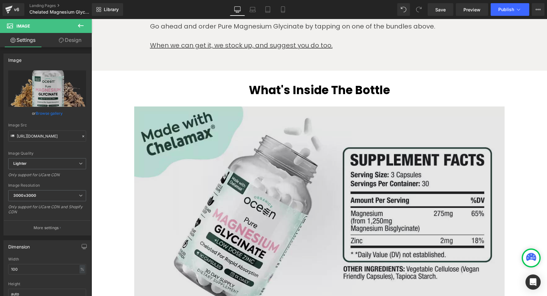
scroll to position [1687, 0]
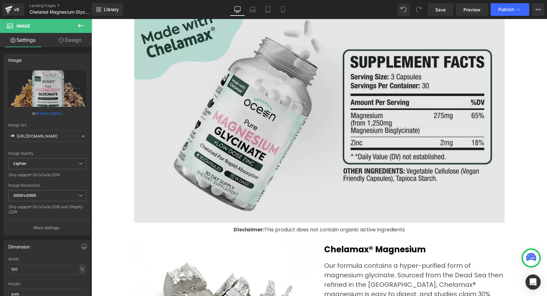
click at [268, 116] on img at bounding box center [319, 115] width 371 height 220
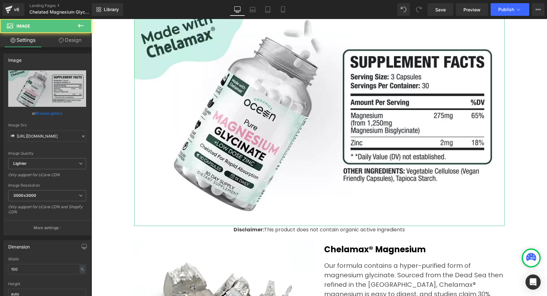
drag, startPoint x: 50, startPoint y: 114, endPoint x: 63, endPoint y: 112, distance: 12.9
click at [50, 114] on link "Browse gallery" at bounding box center [49, 113] width 27 height 11
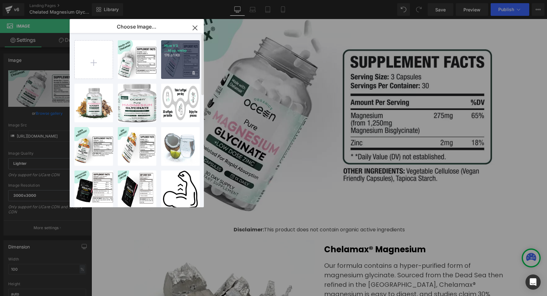
click at [176, 64] on div "New V3 ...ktop.webp 176.81 KB" at bounding box center [180, 59] width 39 height 39
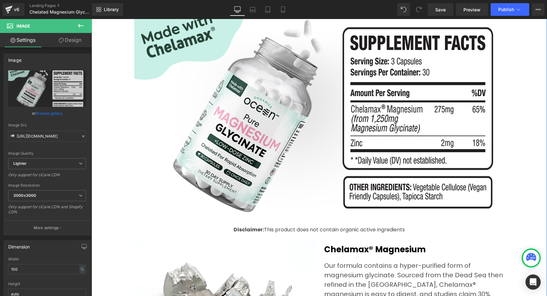
click at [115, 147] on div "What's Inside the Bottle Heading Row Image Image Disclaimer: This product does …" at bounding box center [320, 241] width 456 height 518
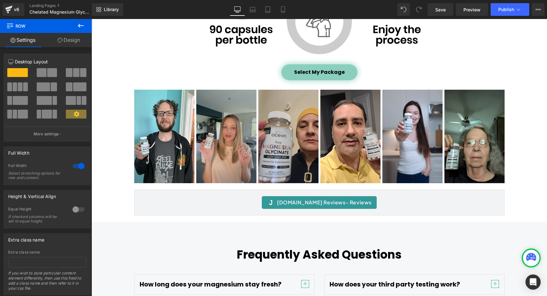
scroll to position [2684, 0]
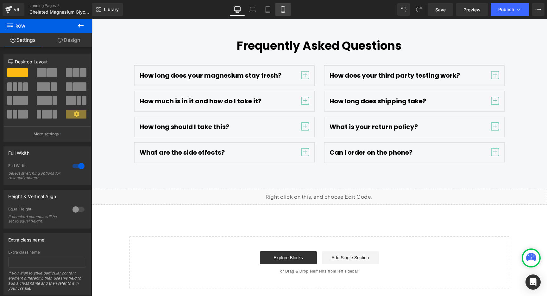
click at [284, 11] on icon at bounding box center [282, 11] width 3 height 0
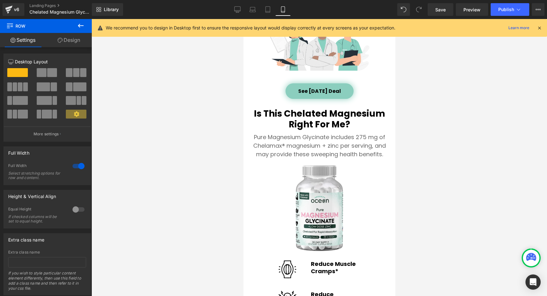
scroll to position [1269, 0]
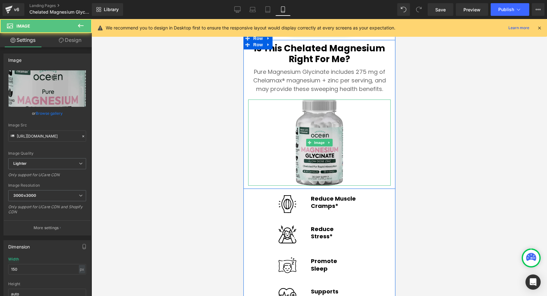
click at [314, 147] on img at bounding box center [320, 142] width 48 height 86
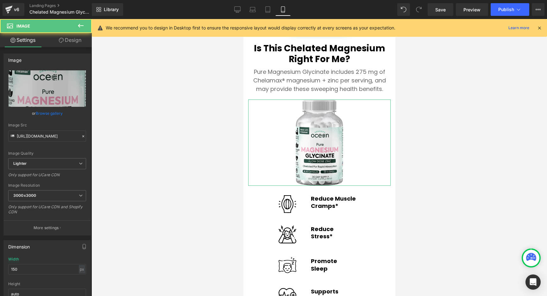
click at [58, 115] on link "Browse gallery" at bounding box center [49, 113] width 27 height 11
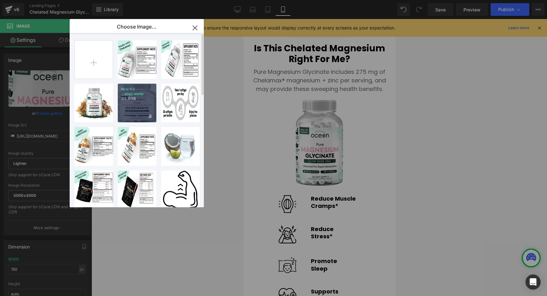
click at [137, 112] on div "New V3 ...crop.webp 155.11 KB" at bounding box center [137, 103] width 39 height 39
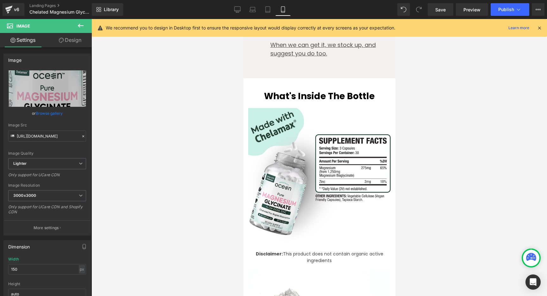
scroll to position [2379, 0]
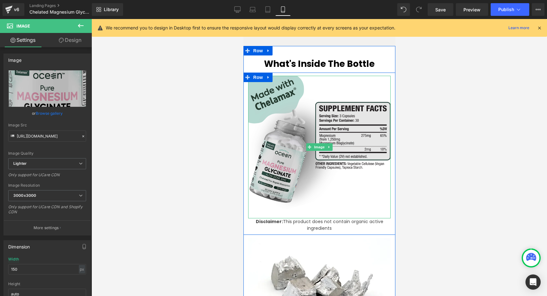
click at [298, 148] on img at bounding box center [319, 147] width 143 height 143
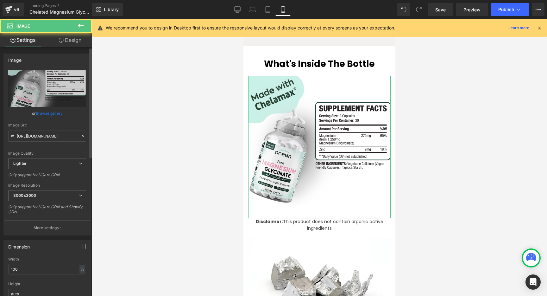
click at [47, 114] on link "Browse gallery" at bounding box center [49, 113] width 27 height 11
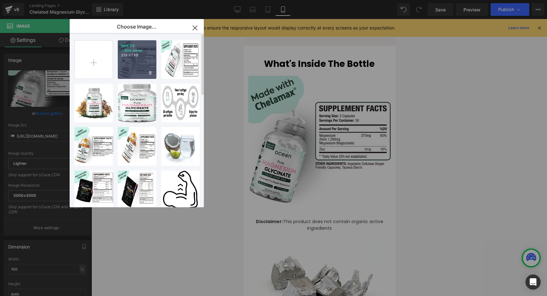
click at [140, 64] on div "New V3 ...bile.webp 338.87 KB" at bounding box center [137, 59] width 39 height 39
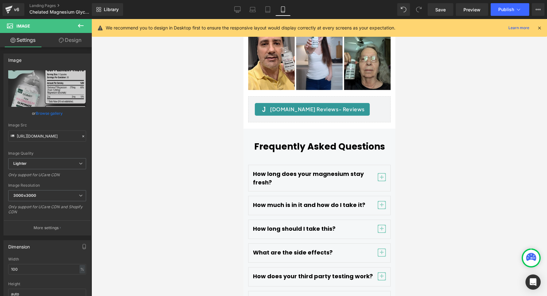
scroll to position [3869, 0]
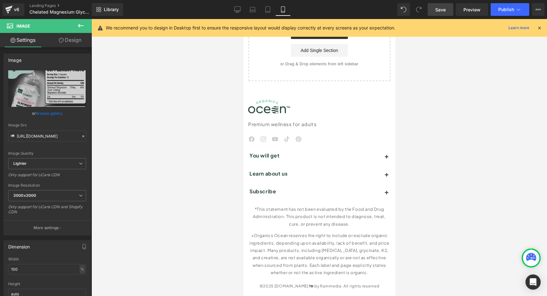
click at [445, 5] on link "Save" at bounding box center [441, 9] width 26 height 13
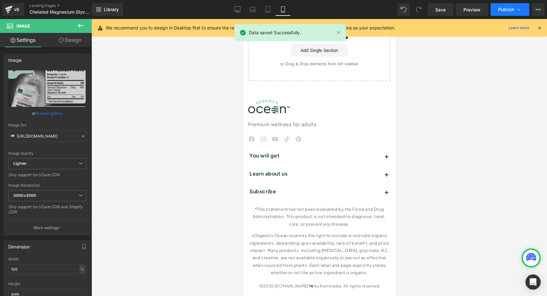
click at [520, 10] on icon at bounding box center [519, 9] width 6 height 6
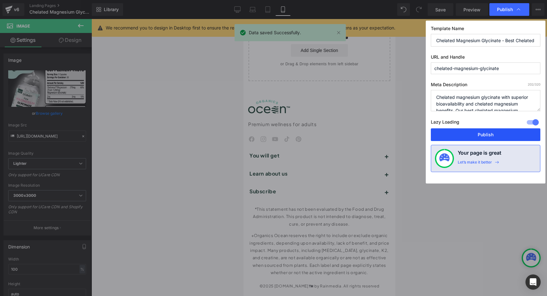
click at [476, 131] on button "Publish" at bounding box center [486, 134] width 110 height 13
